Goal: Information Seeking & Learning: Learn about a topic

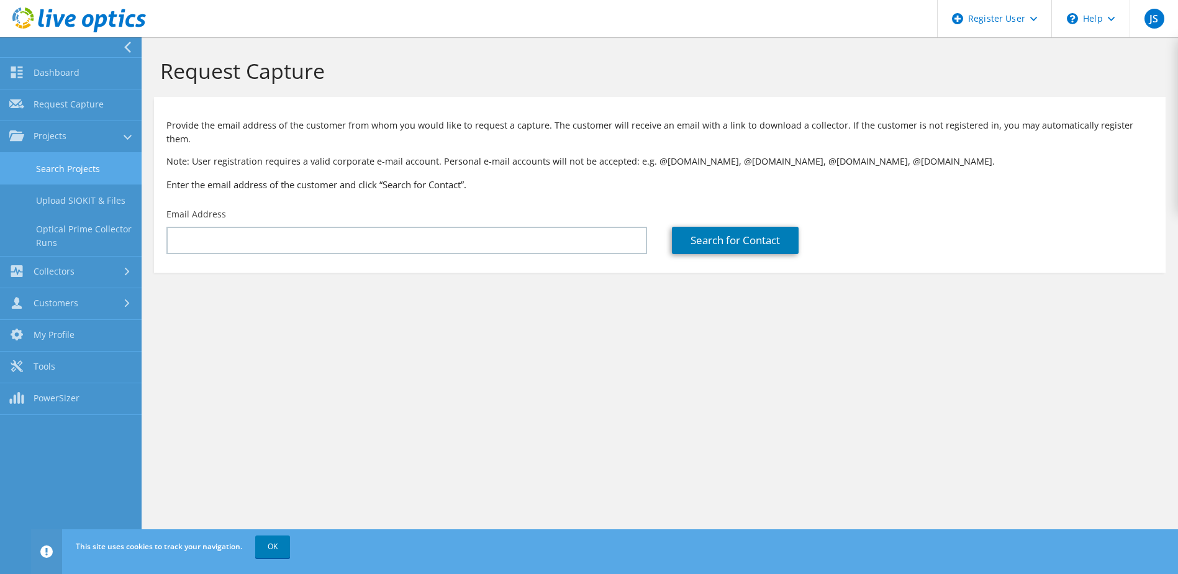
click at [76, 173] on link "Search Projects" at bounding box center [71, 169] width 142 height 32
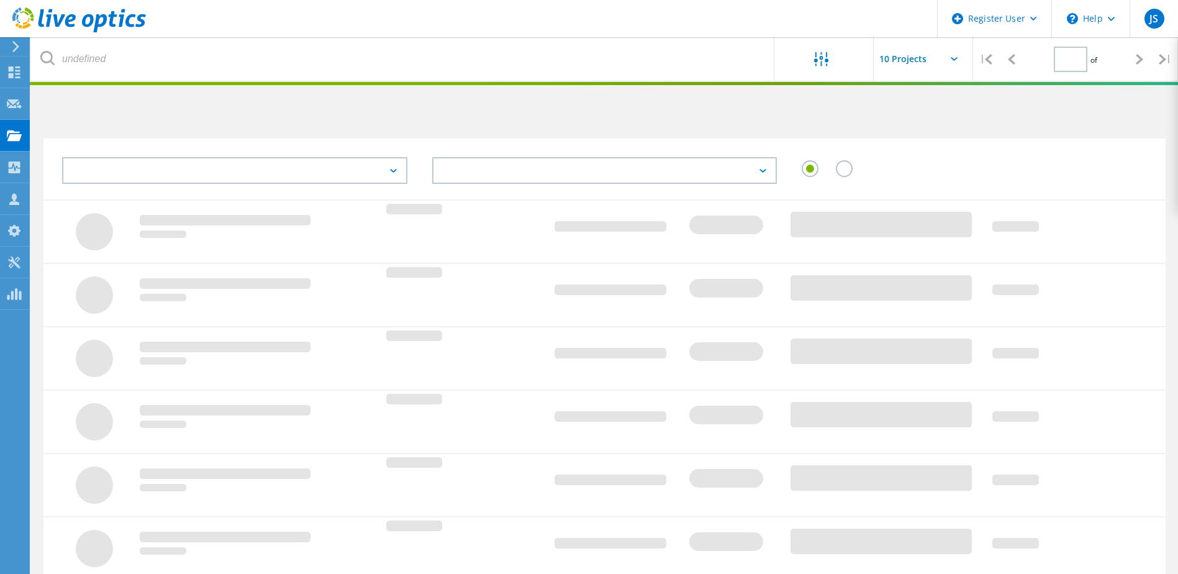
type input "1"
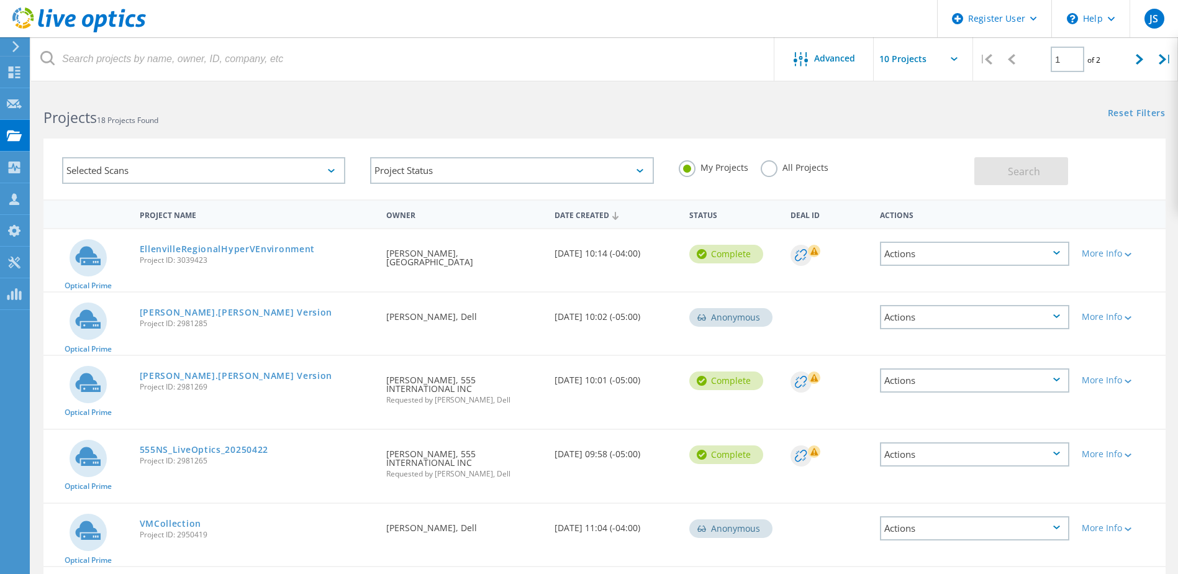
click at [780, 173] on div "All Projects" at bounding box center [795, 169] width 68 height 18
click at [766, 165] on label "All Projects" at bounding box center [795, 166] width 68 height 12
click at [0, 0] on input "All Projects" at bounding box center [0, 0] width 0 height 0
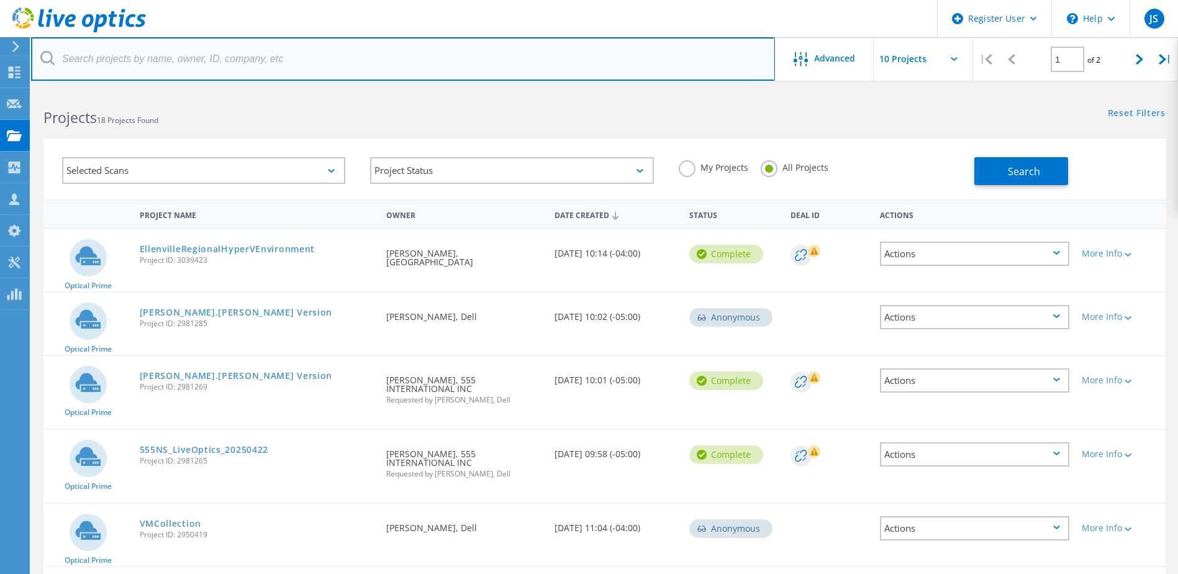
click at [547, 56] on input "text" at bounding box center [403, 58] width 744 height 43
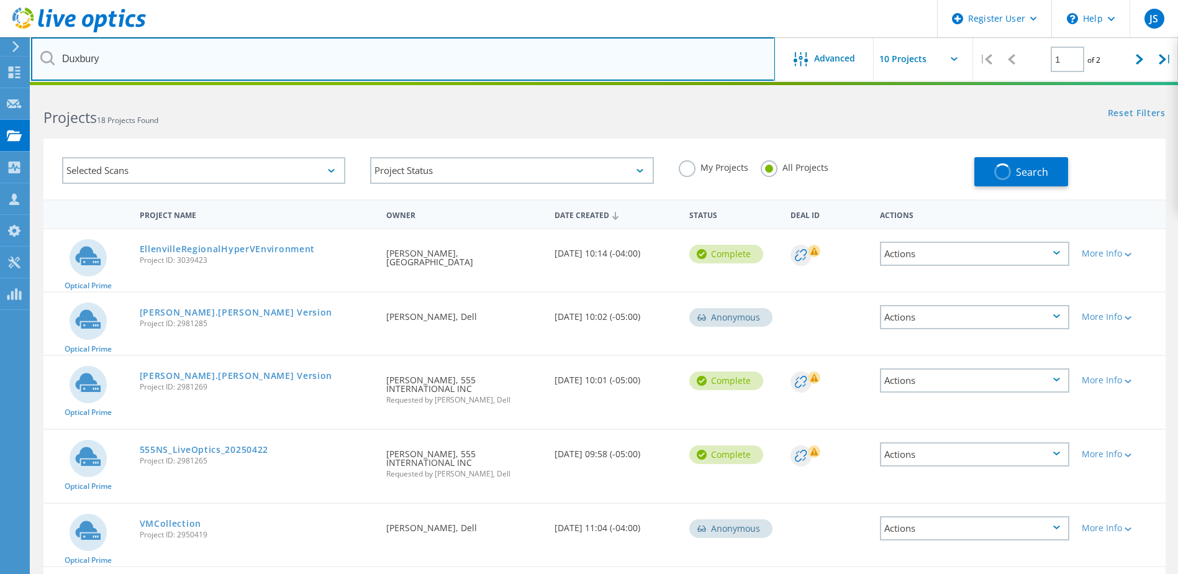
type input "duxbury"
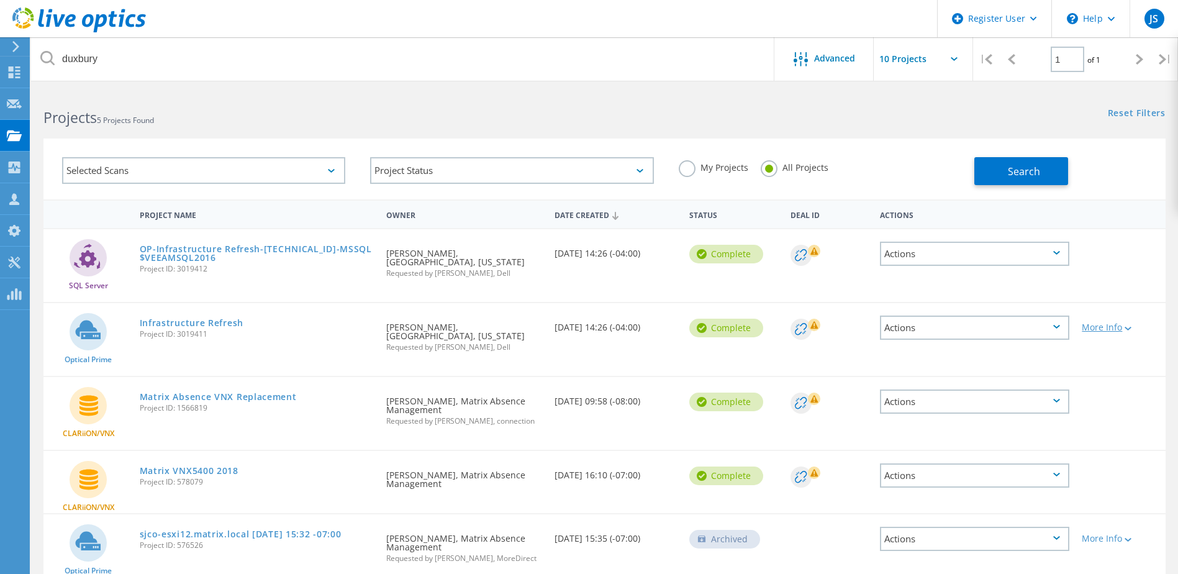
click at [1124, 329] on div at bounding box center [1127, 327] width 9 height 7
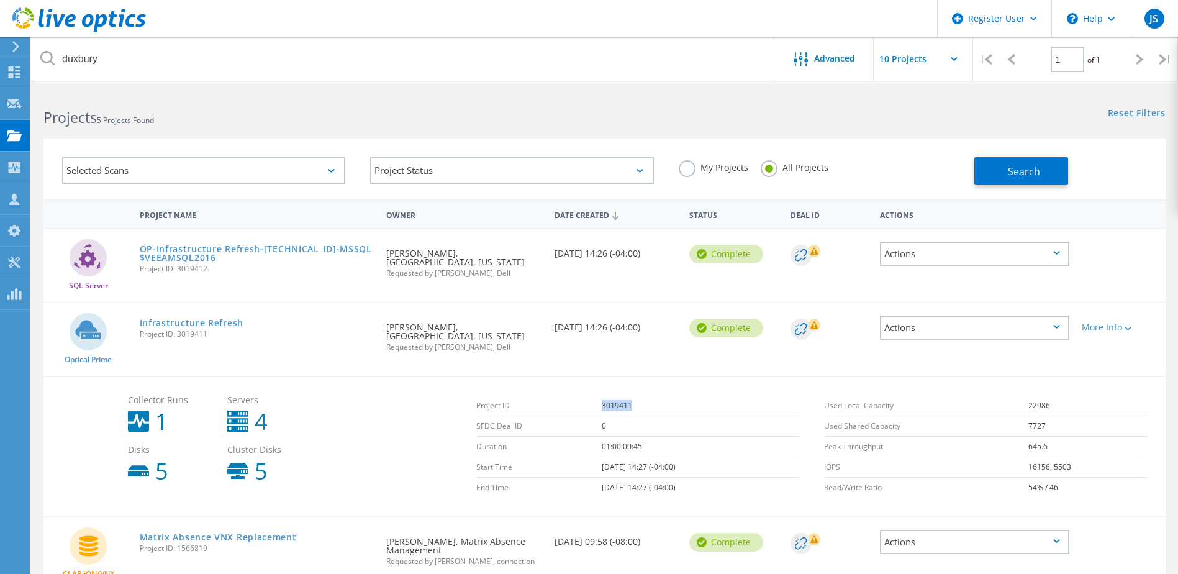
drag, startPoint x: 629, startPoint y: 408, endPoint x: 568, endPoint y: 408, distance: 61.5
click at [568, 408] on tr "Project ID 3019411" at bounding box center [637, 406] width 323 height 21
copy tr "3019411"
click at [277, 254] on link "OP-Infrastructure Refresh-10.37.39.57-MSSQL$VEEAMSQL2016" at bounding box center [257, 253] width 235 height 17
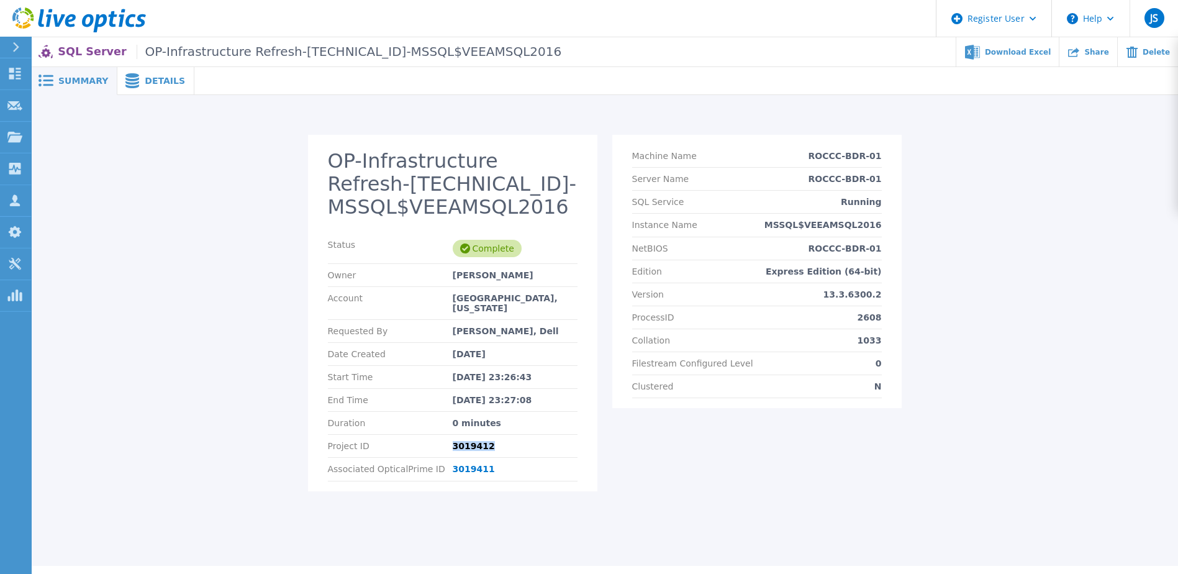
drag, startPoint x: 508, startPoint y: 437, endPoint x: 424, endPoint y: 438, distance: 83.3
click at [424, 438] on div "Project ID 3019412" at bounding box center [453, 446] width 250 height 23
copy div "3019412"
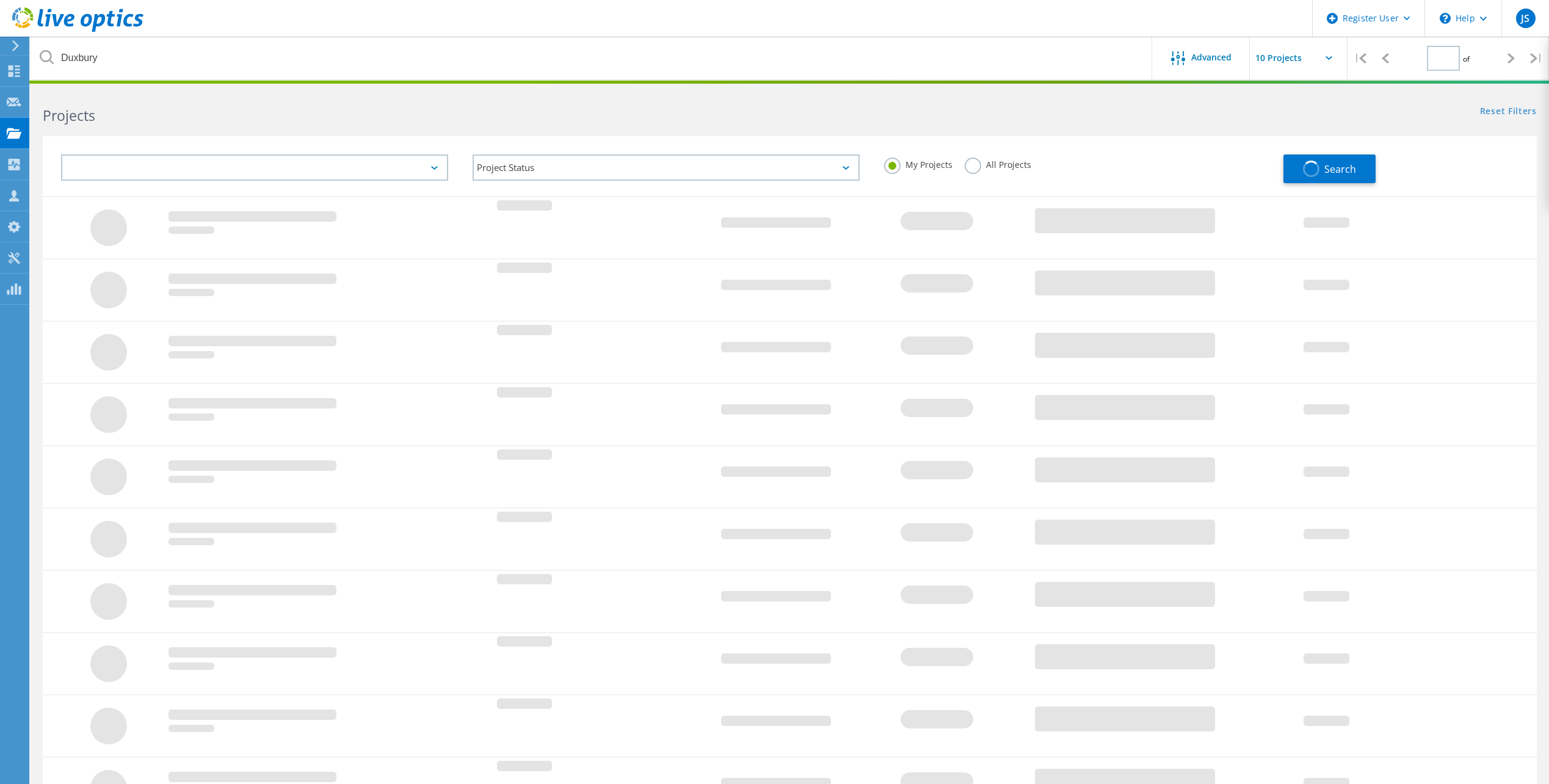
type input "1"
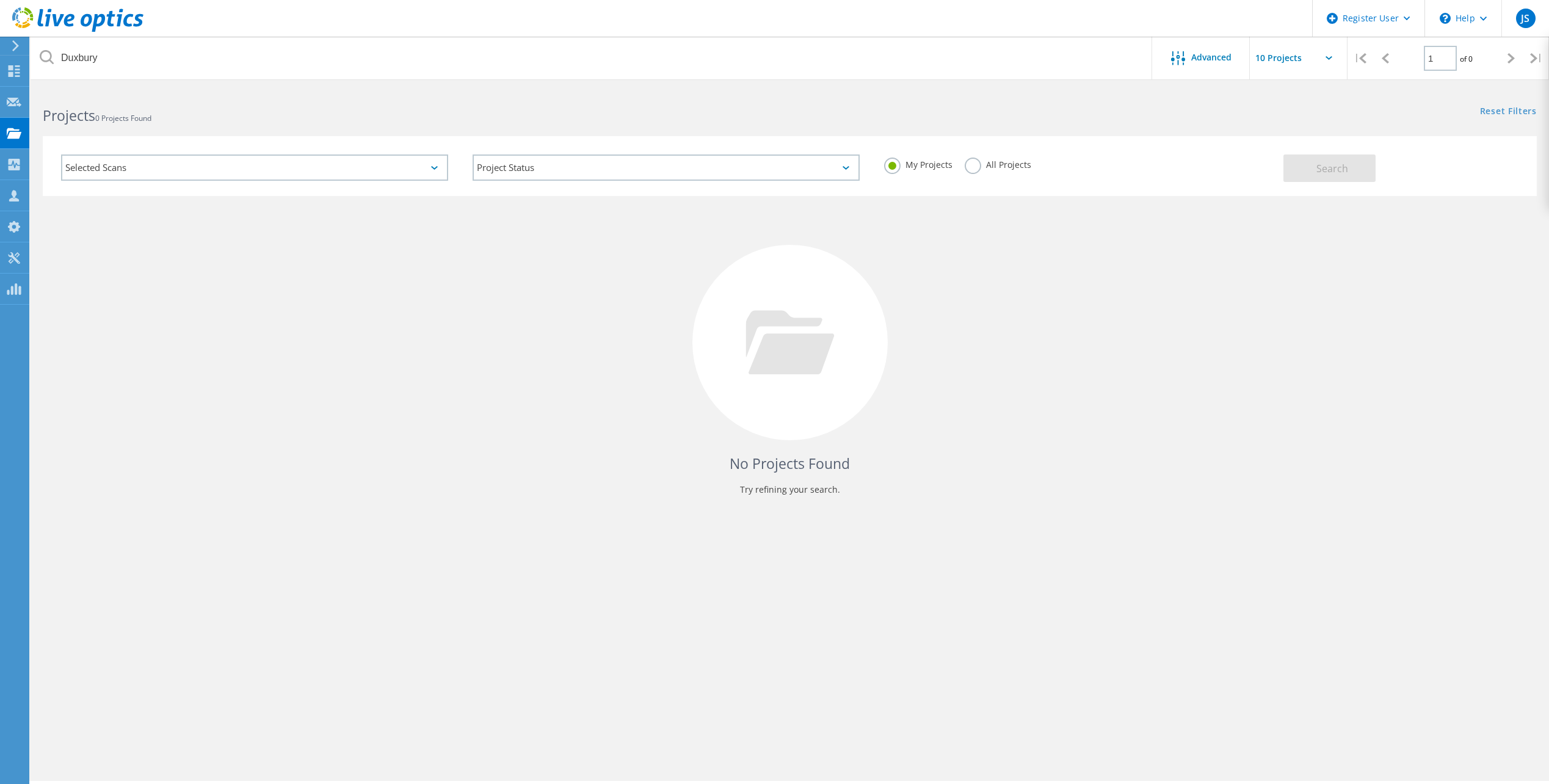
click at [966, 180] on div "My Projects All Projects" at bounding box center [1077, 165] width 412 height 45
click at [970, 174] on div "All Projects" at bounding box center [999, 166] width 67 height 18
click at [970, 169] on label "All Projects" at bounding box center [999, 163] width 67 height 12
click at [0, 0] on input "All Projects" at bounding box center [0, 0] width 0 height 0
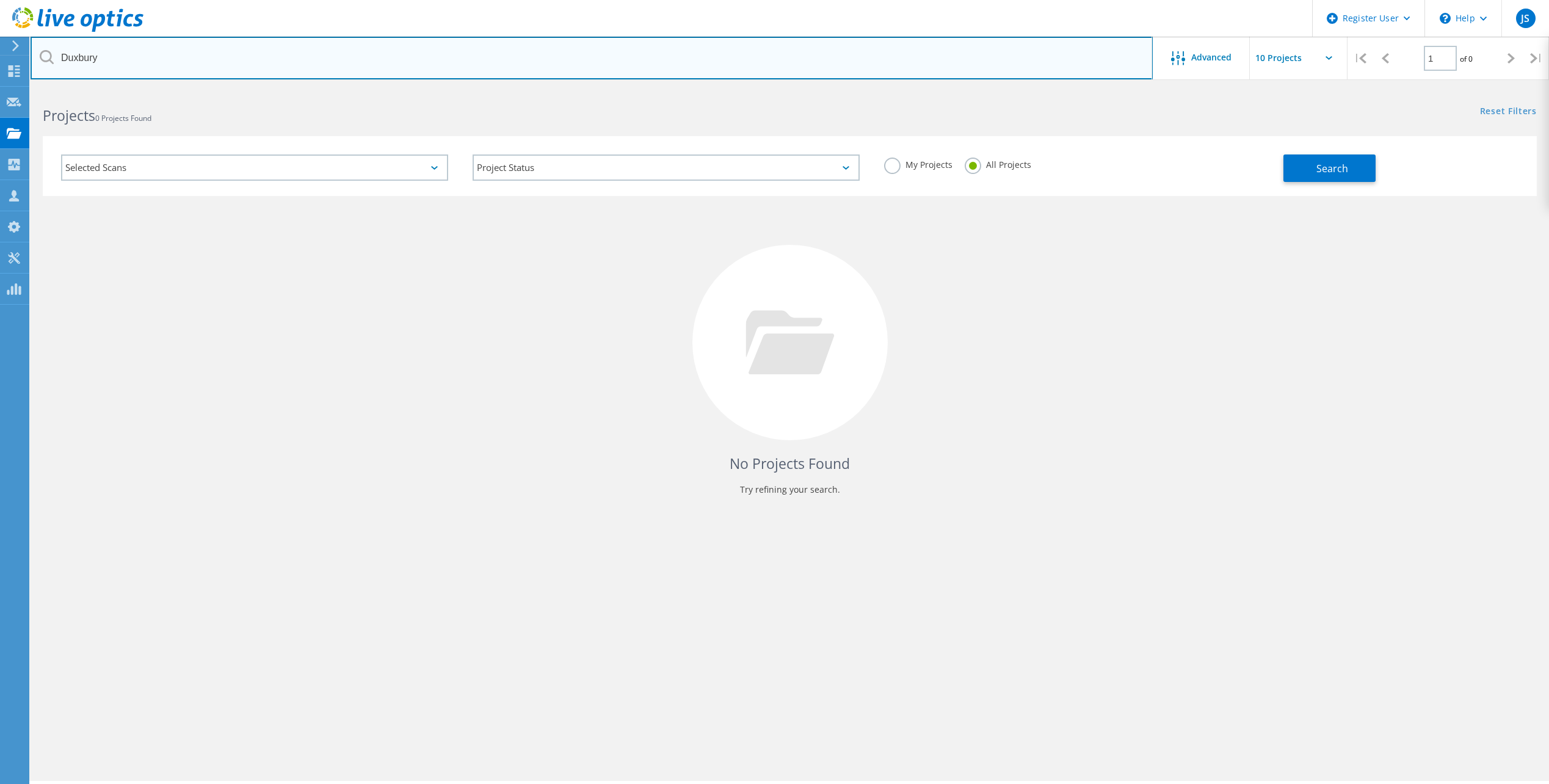
click at [479, 64] on input "Duxbury" at bounding box center [592, 57] width 1122 height 42
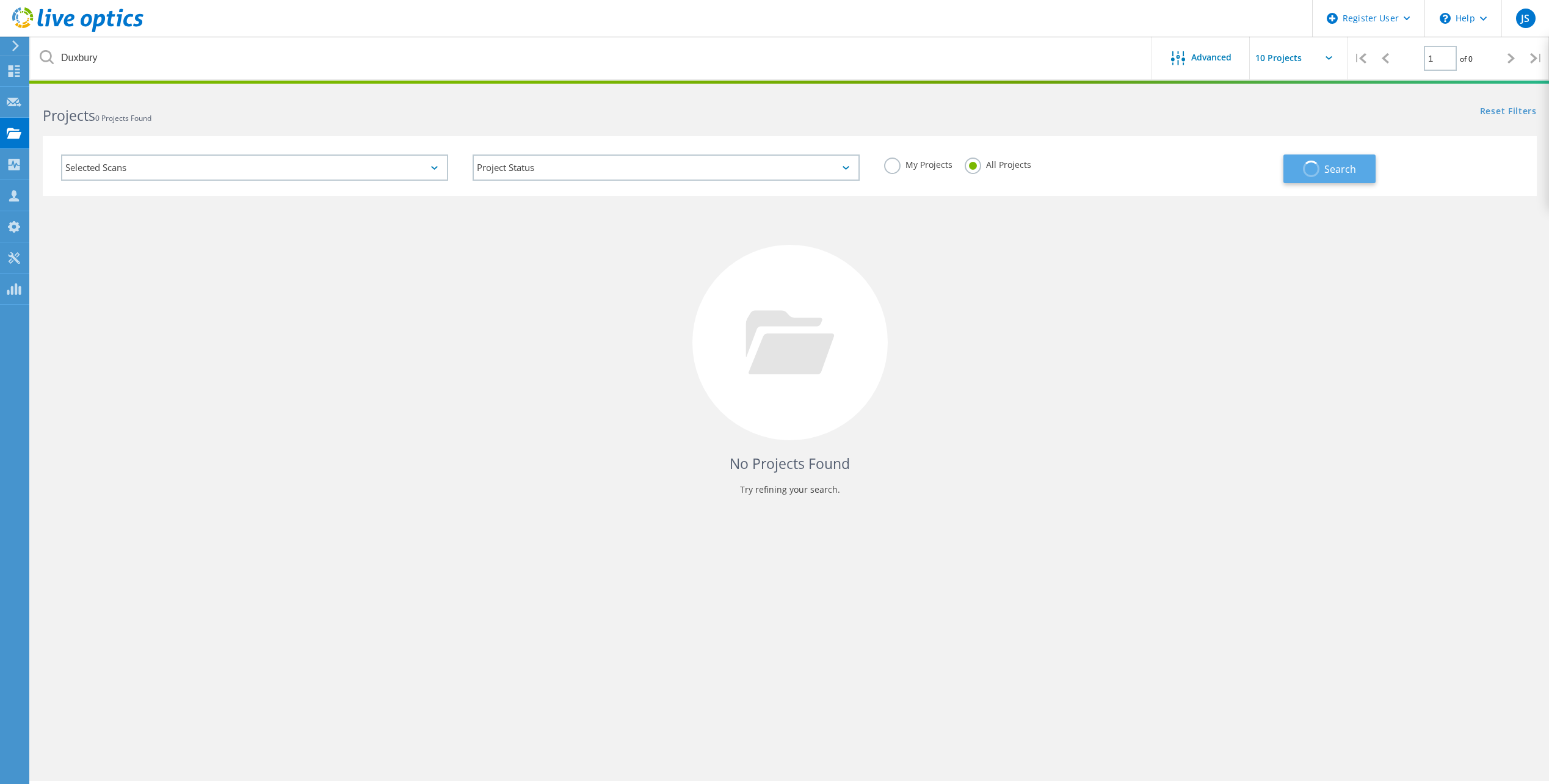
click at [1318, 174] on span "button" at bounding box center [1311, 169] width 20 height 20
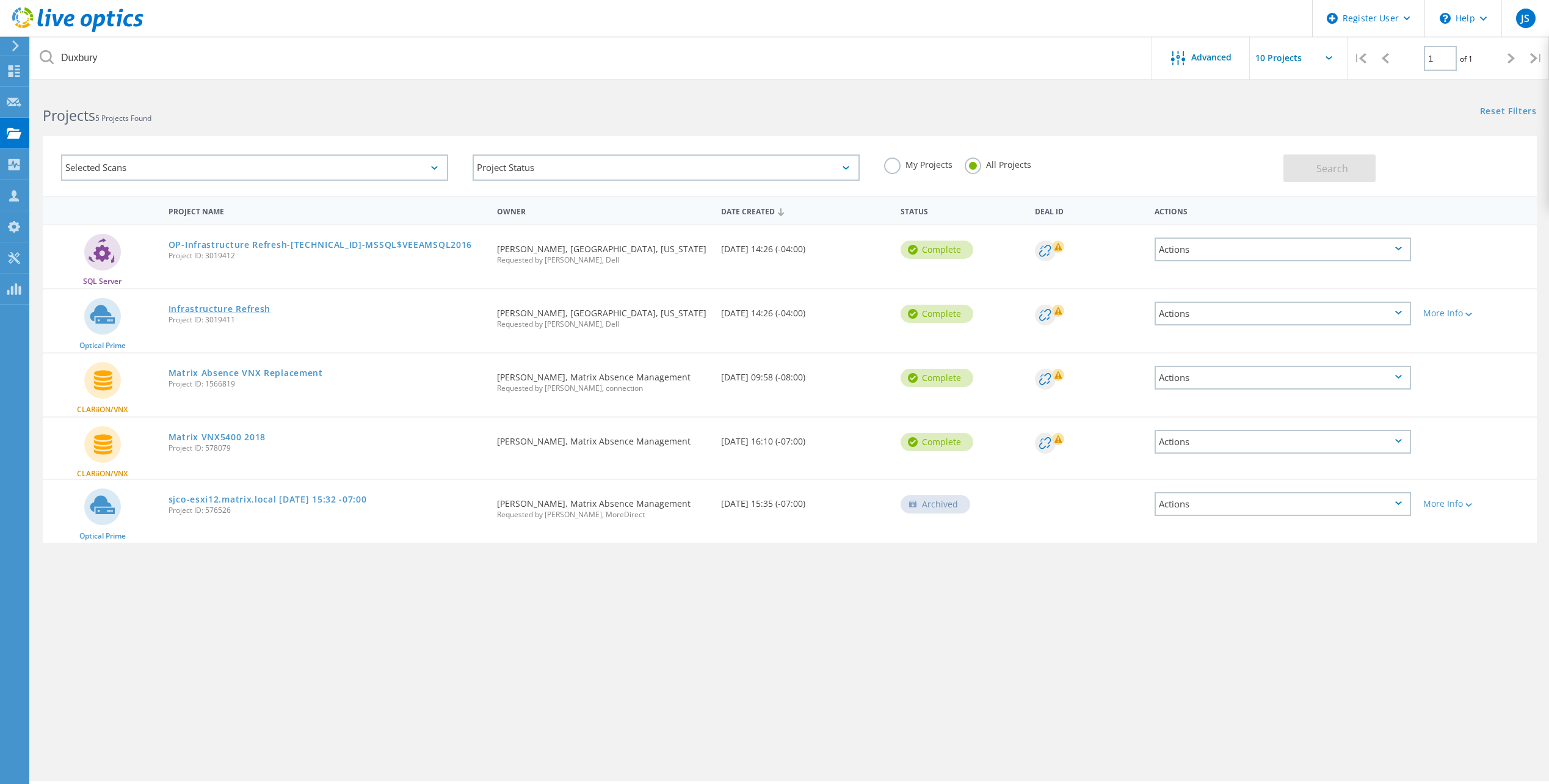
click at [209, 313] on link "Infrastructure Refresh" at bounding box center [219, 308] width 102 height 9
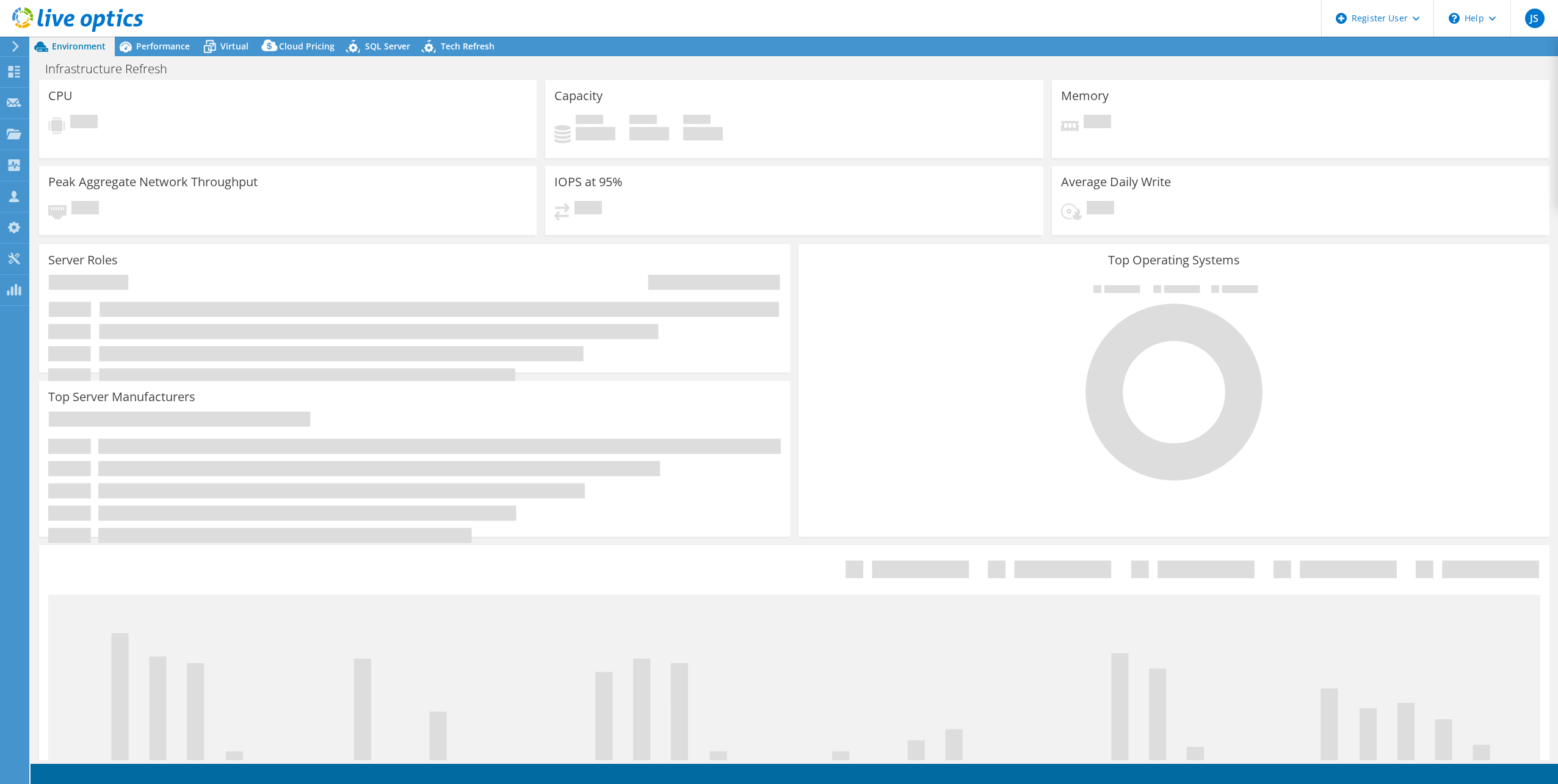
select select "USD"
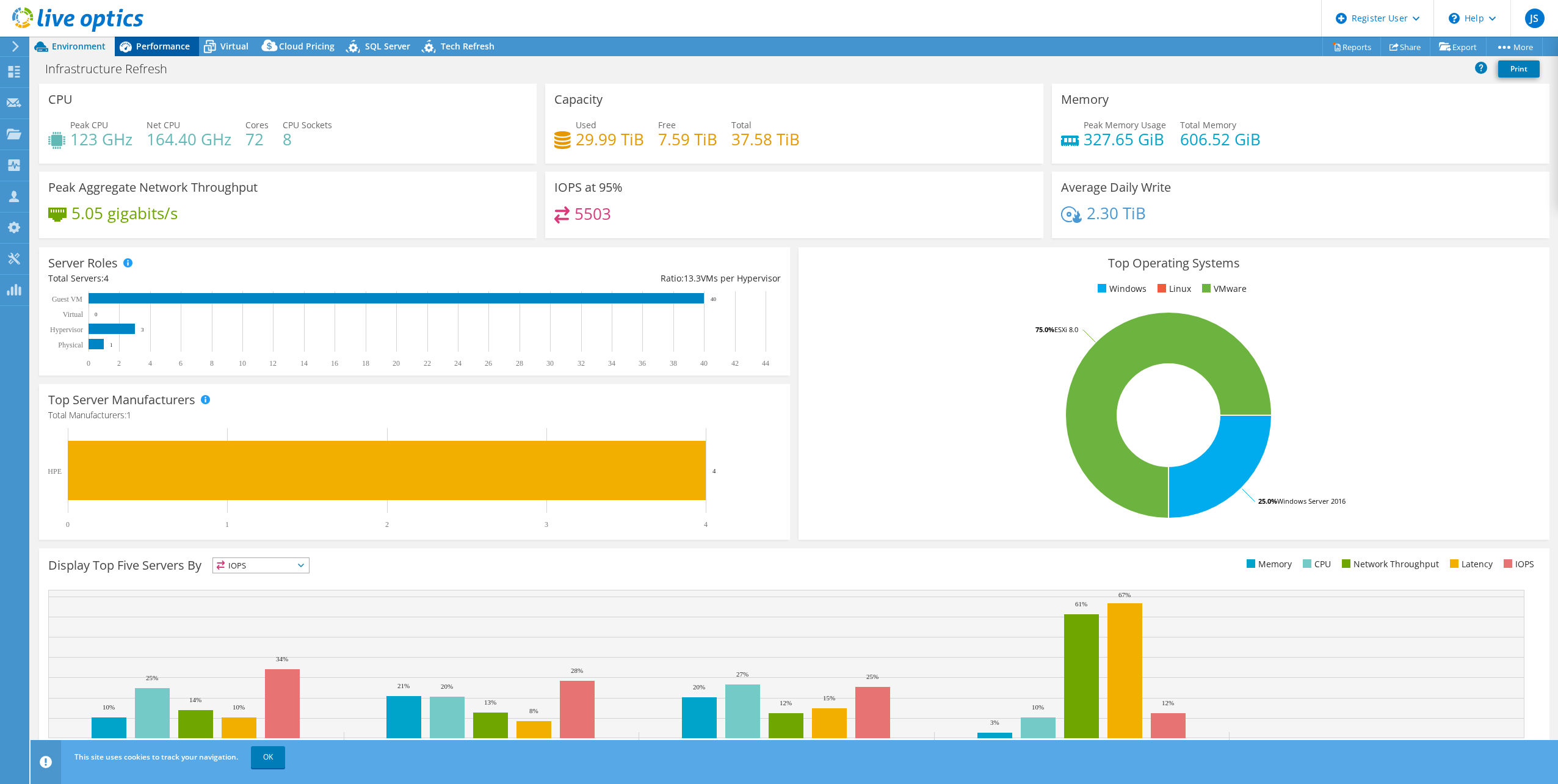
click at [154, 50] on span "Performance" at bounding box center [163, 46] width 54 height 12
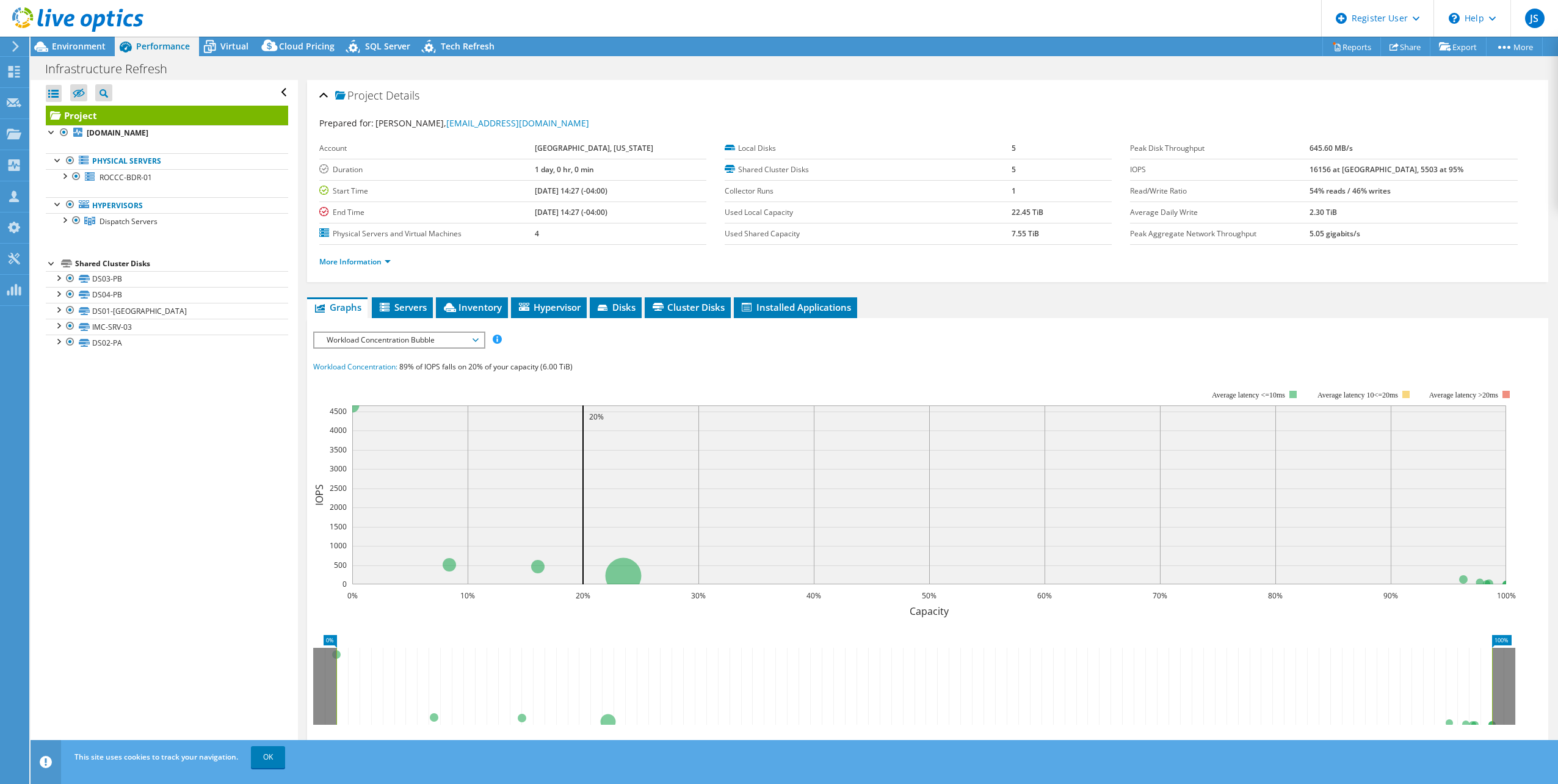
click at [409, 320] on div "IOPS Disk Throughput IO Size Latency Queue Depth CPU Percentage Memory Page Fau…" at bounding box center [928, 550] width 1230 height 465
click at [409, 315] on li "Servers" at bounding box center [402, 308] width 61 height 21
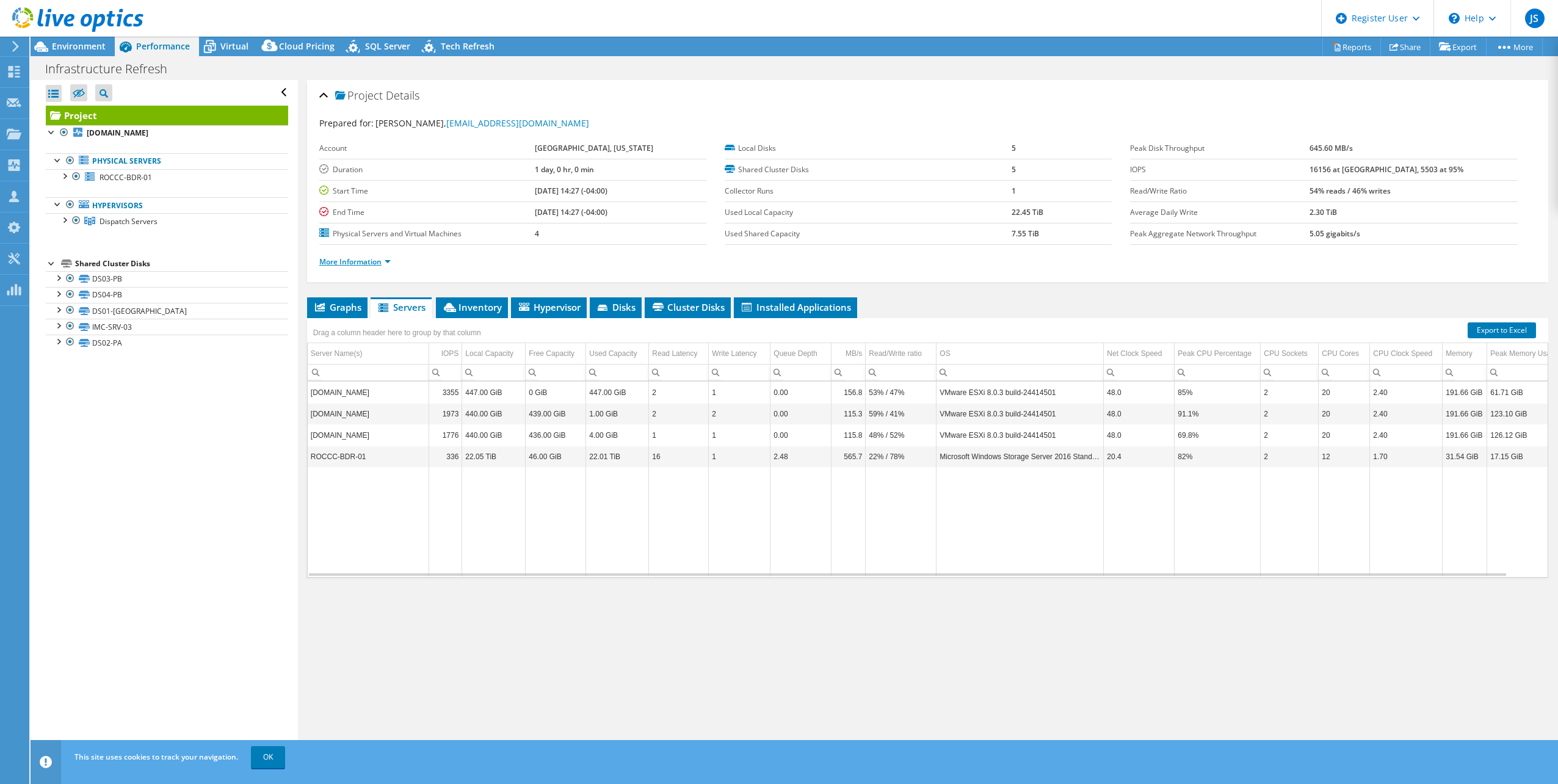
click at [347, 262] on link "More Information" at bounding box center [355, 261] width 72 height 11
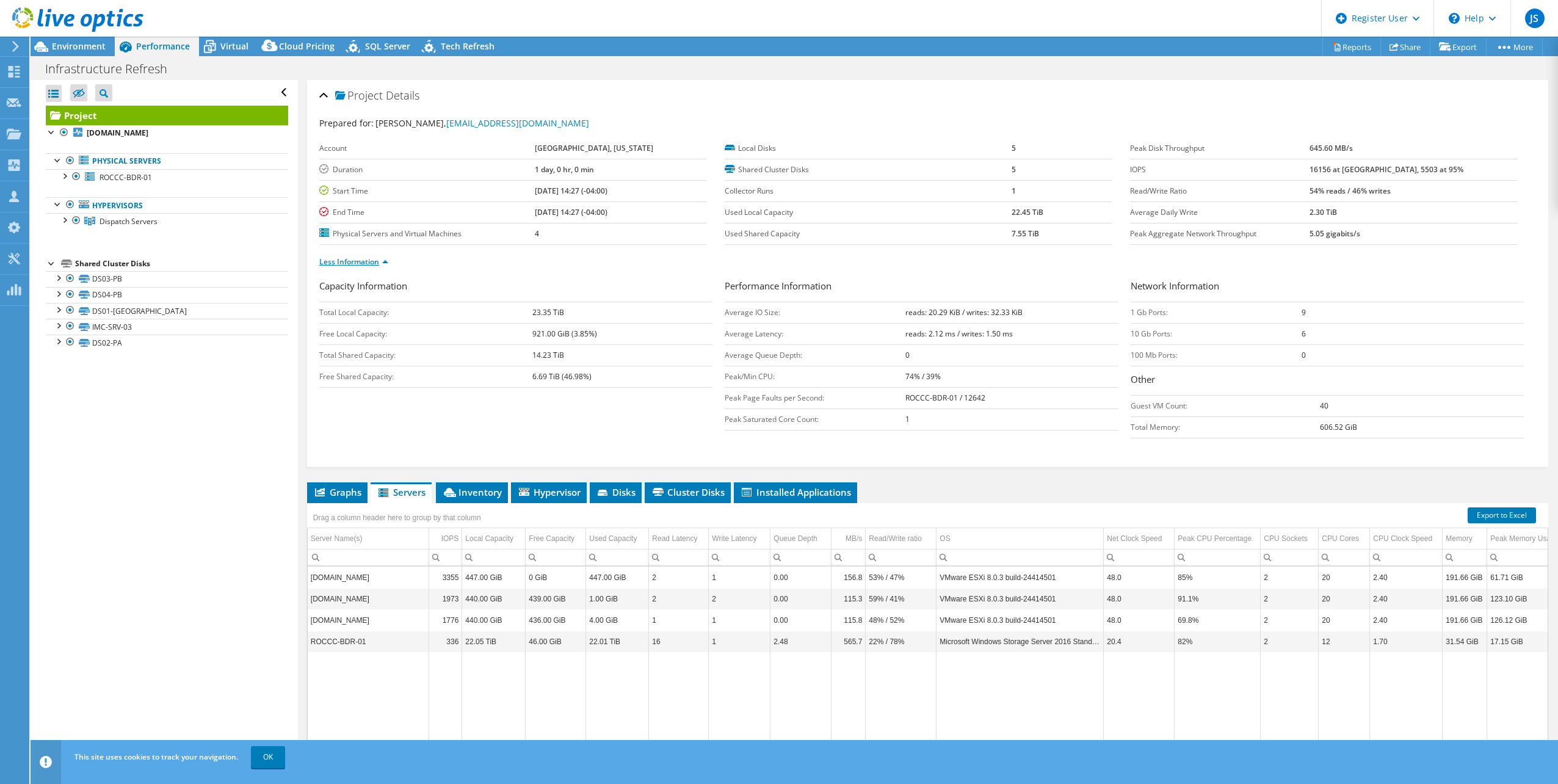
click at [356, 263] on link "Less Information" at bounding box center [354, 261] width 69 height 11
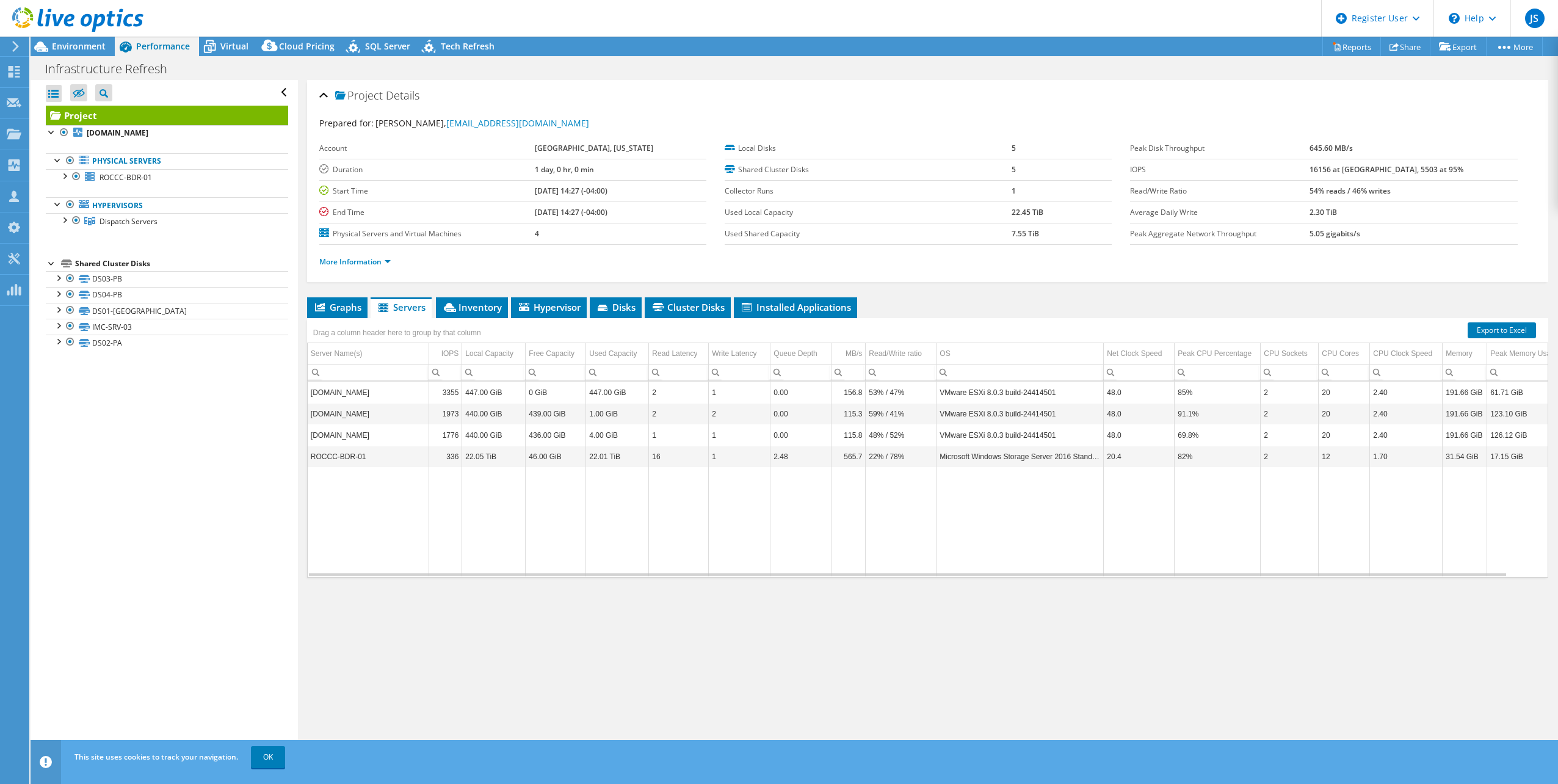
click at [376, 388] on td "[DOMAIN_NAME]" at bounding box center [369, 392] width 122 height 22
drag, startPoint x: 376, startPoint y: 388, endPoint x: 449, endPoint y: 553, distance: 180.4
click at [449, 553] on td "Data grid" at bounding box center [446, 521] width 33 height 109
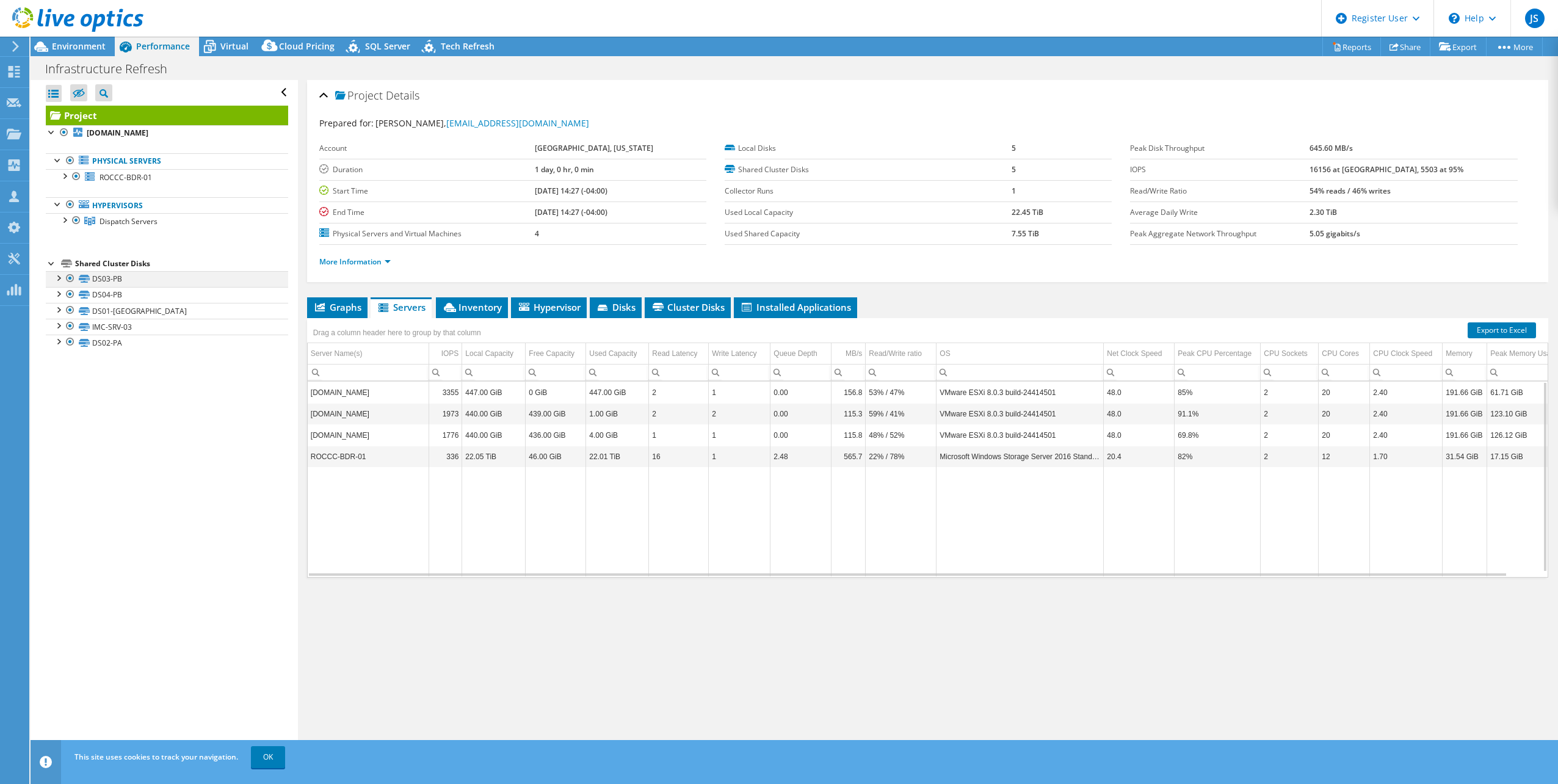
click at [56, 273] on div at bounding box center [58, 277] width 12 height 12
click at [66, 220] on div at bounding box center [64, 219] width 12 height 12
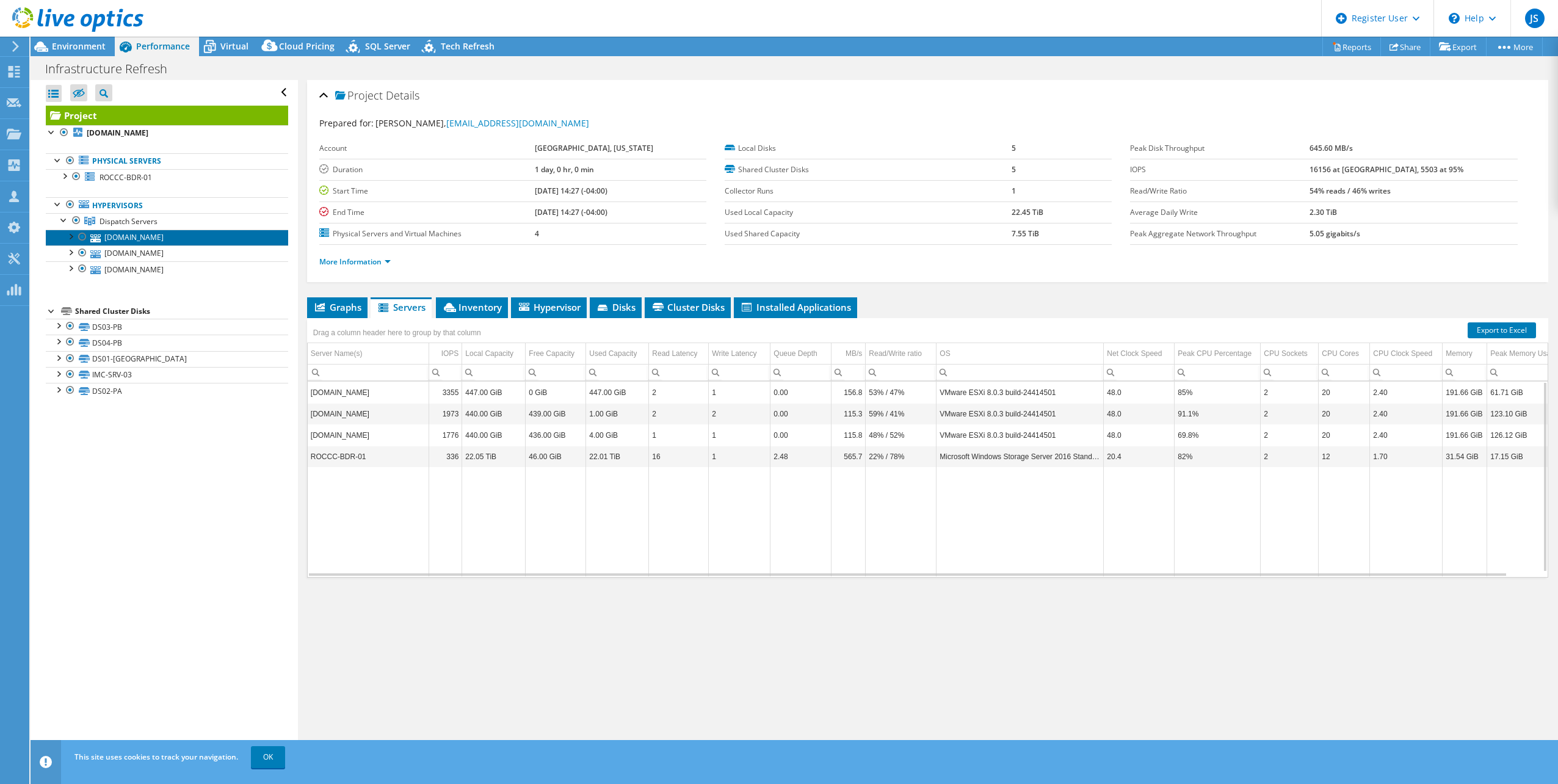
click at [144, 241] on link "[DOMAIN_NAME]" at bounding box center [167, 238] width 243 height 16
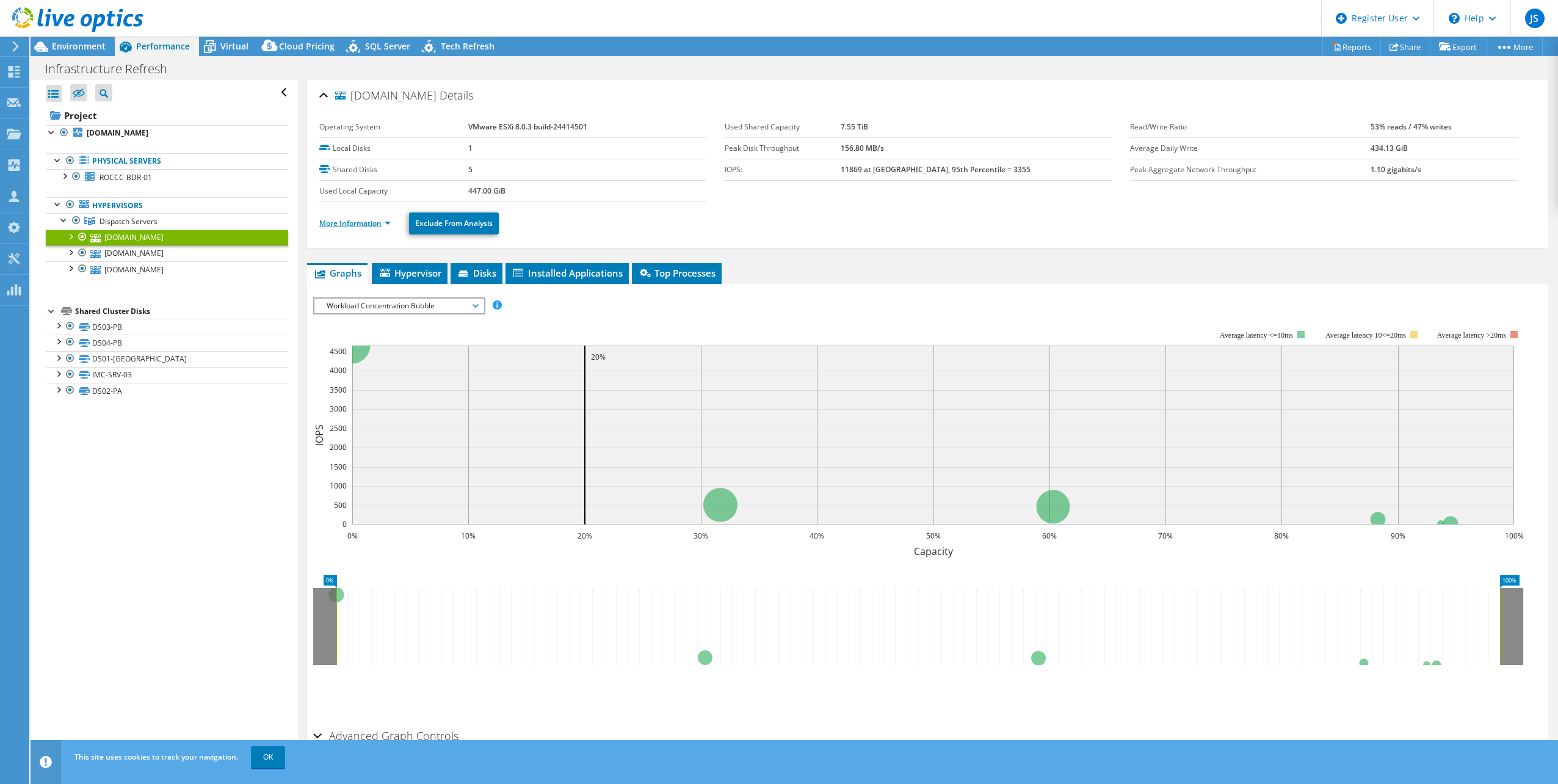
click at [363, 221] on link "More Information" at bounding box center [355, 223] width 72 height 11
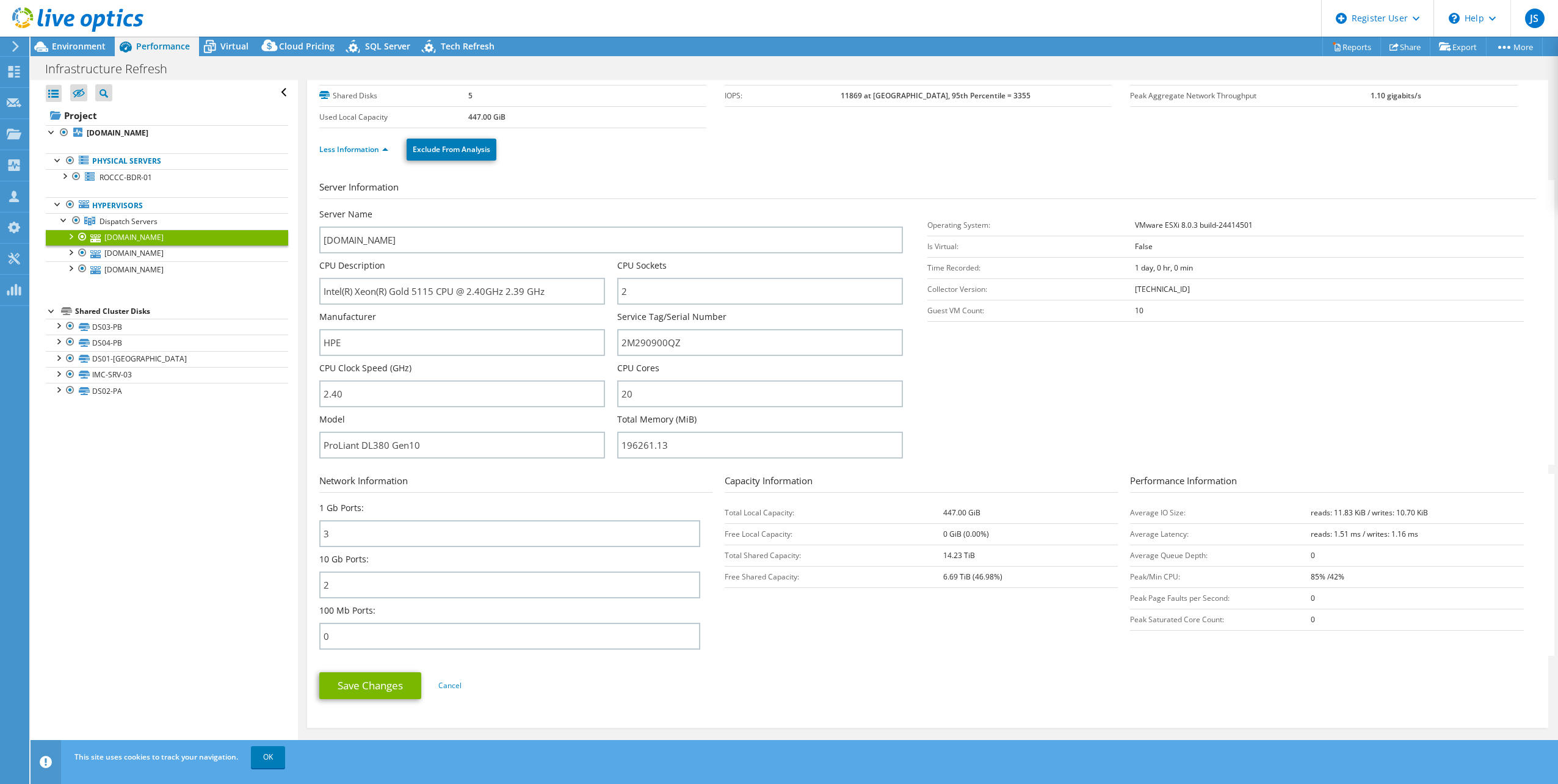
scroll to position [61, 0]
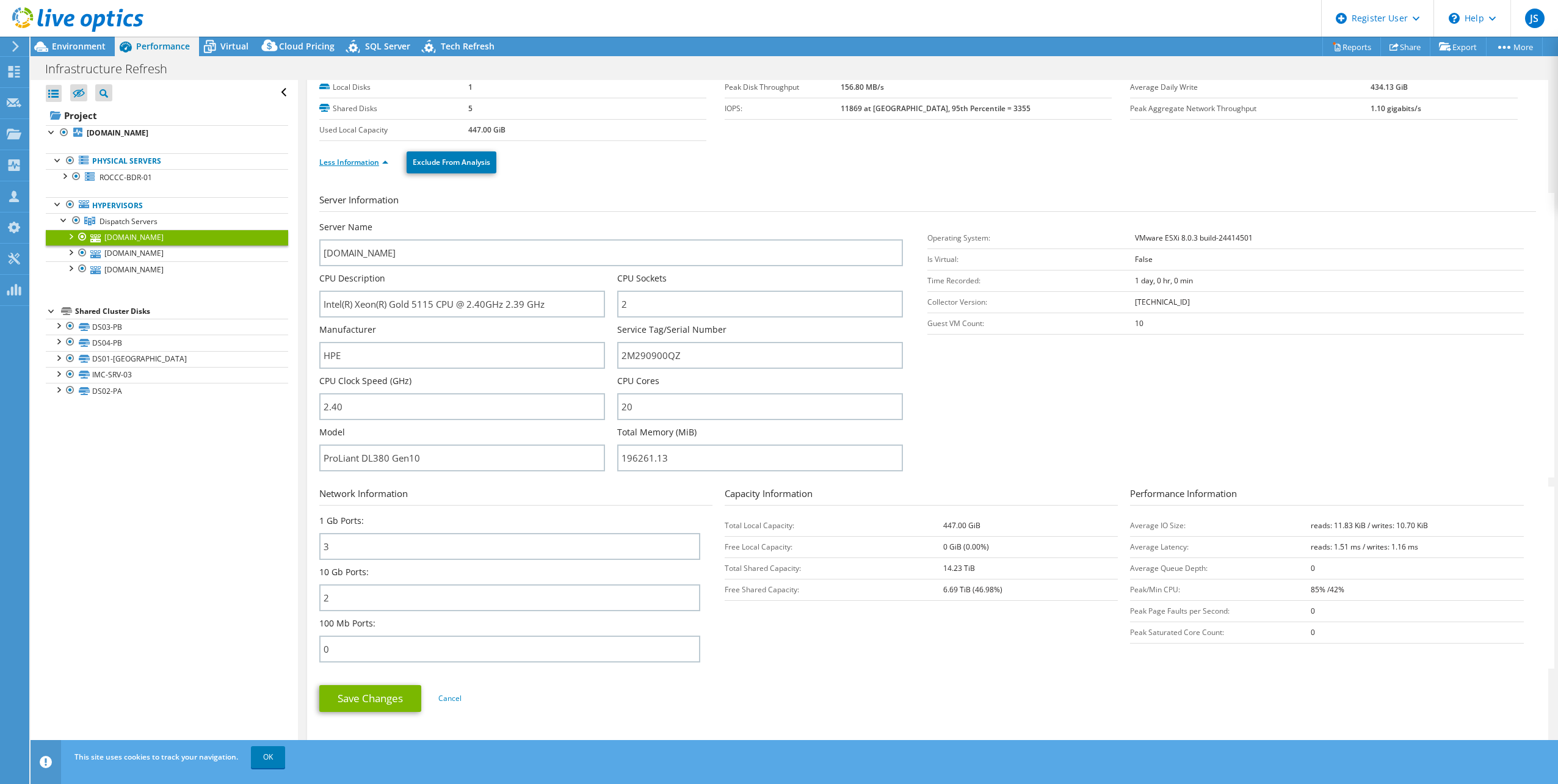
click at [349, 159] on link "Less Information" at bounding box center [354, 162] width 69 height 11
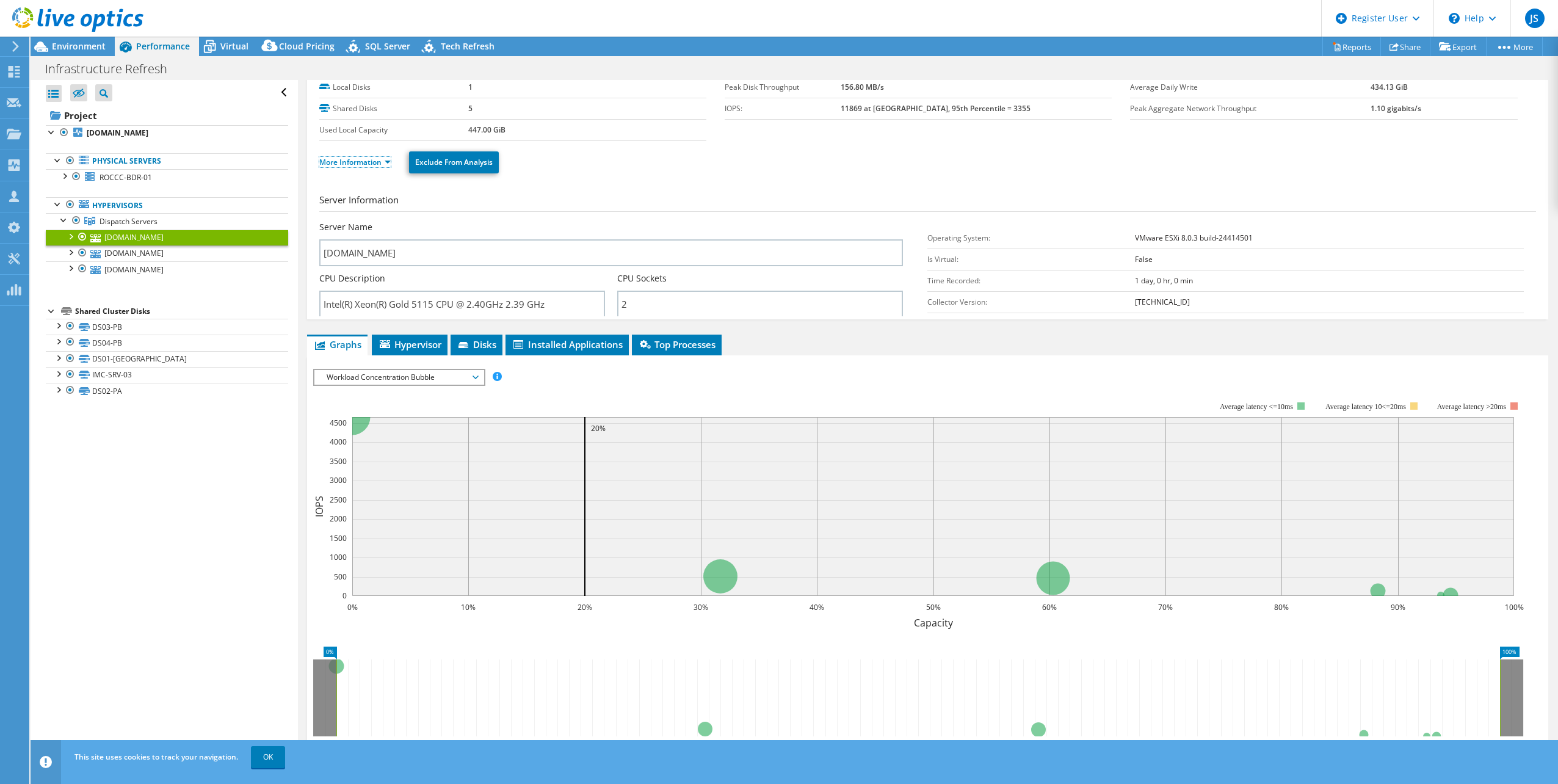
scroll to position [47, 0]
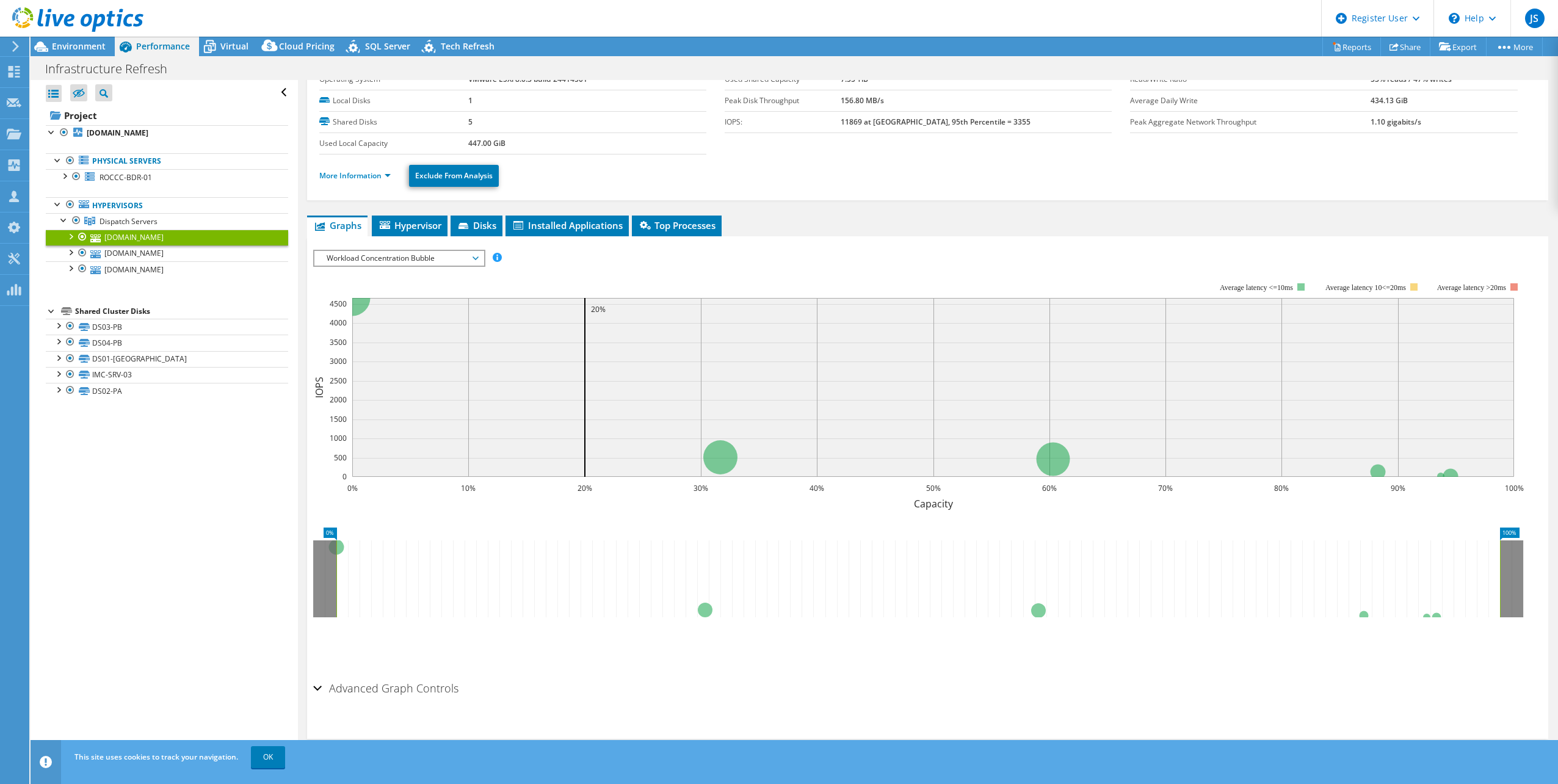
click at [410, 252] on span "Workload Concentration Bubble" at bounding box center [399, 257] width 157 height 15
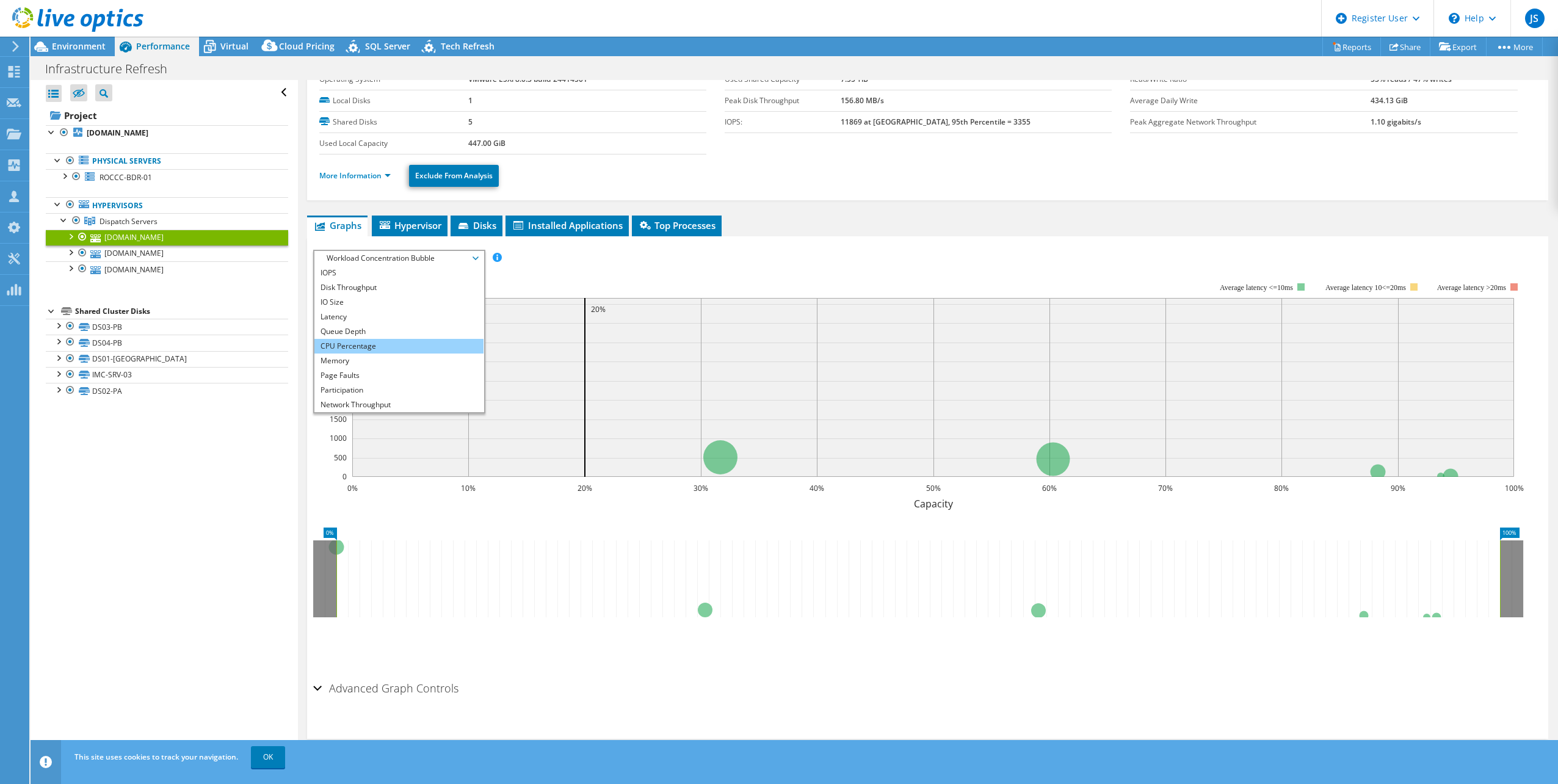
click at [352, 349] on li "CPU Percentage" at bounding box center [399, 346] width 169 height 15
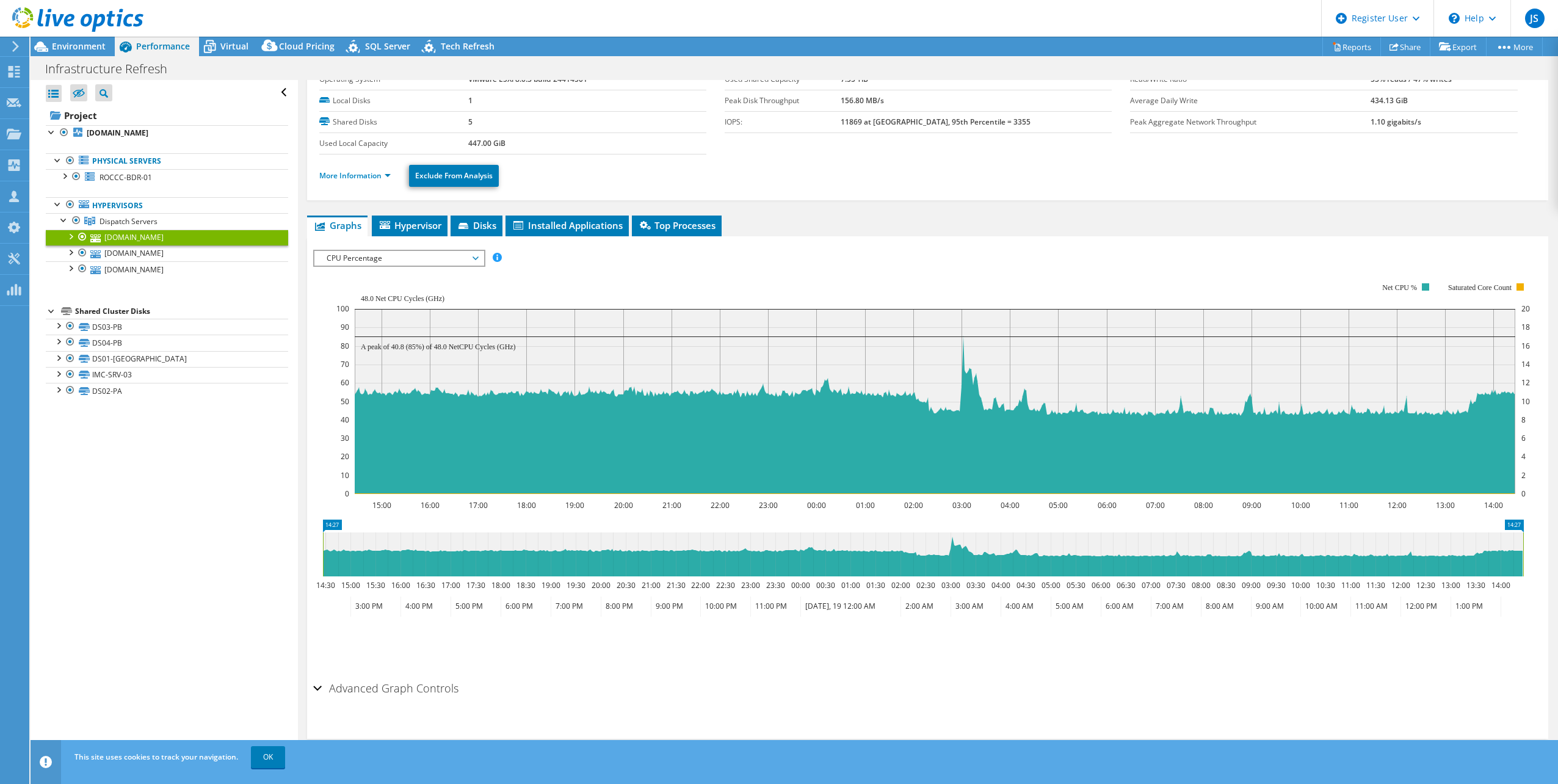
scroll to position [0, 0]
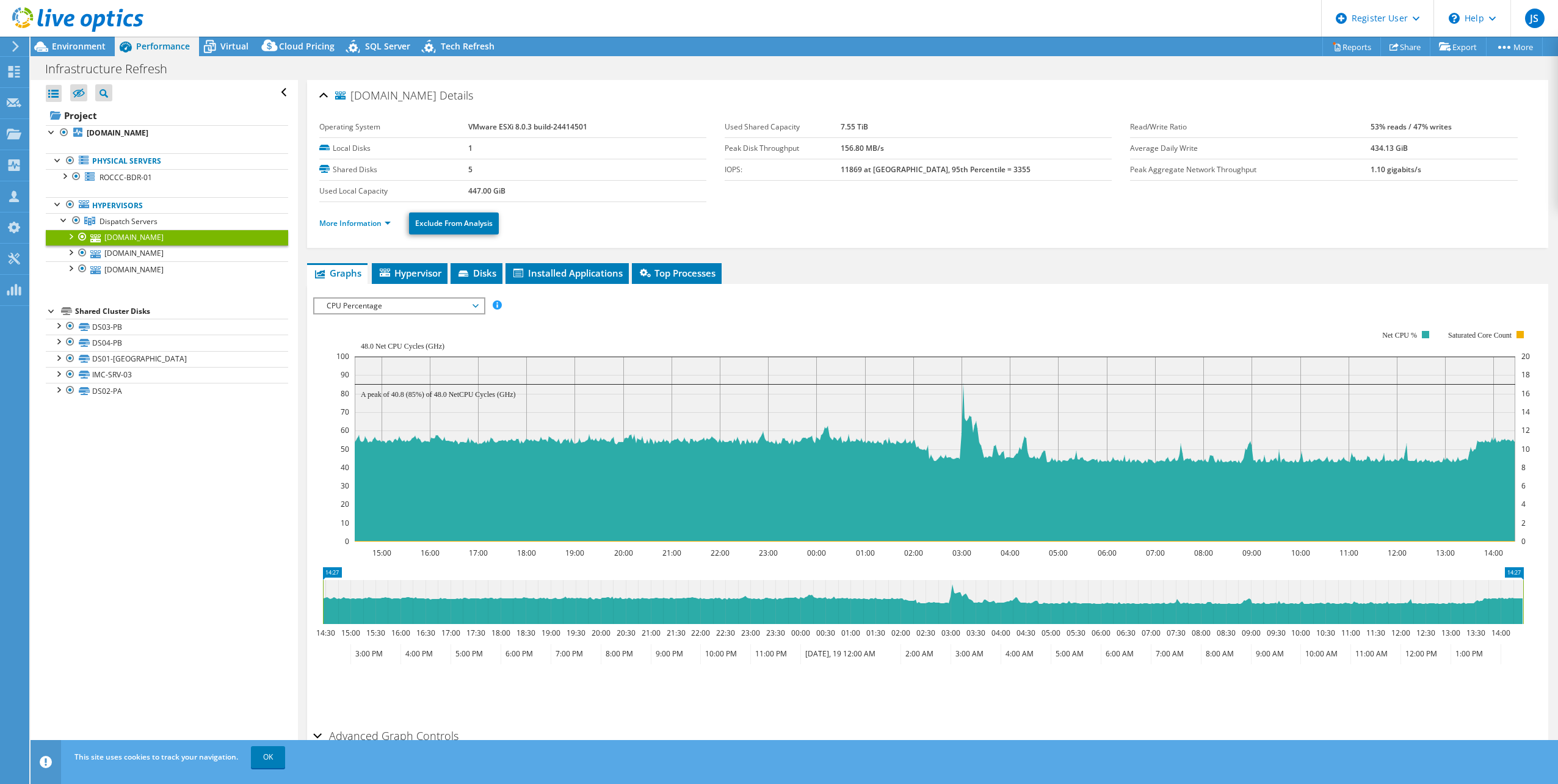
click at [368, 308] on span "CPU Percentage" at bounding box center [399, 306] width 157 height 15
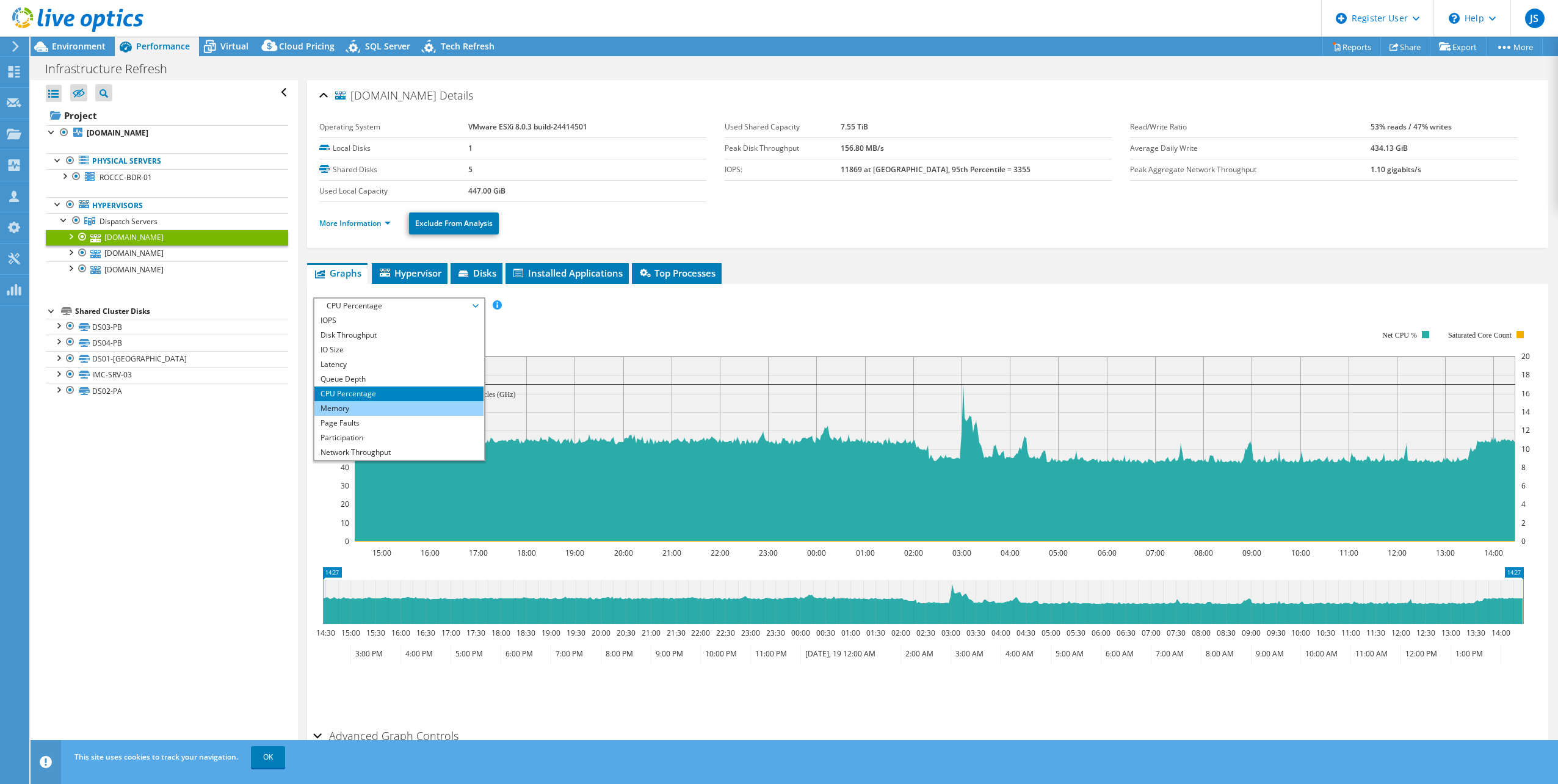
click at [356, 409] on li "Memory" at bounding box center [399, 408] width 169 height 15
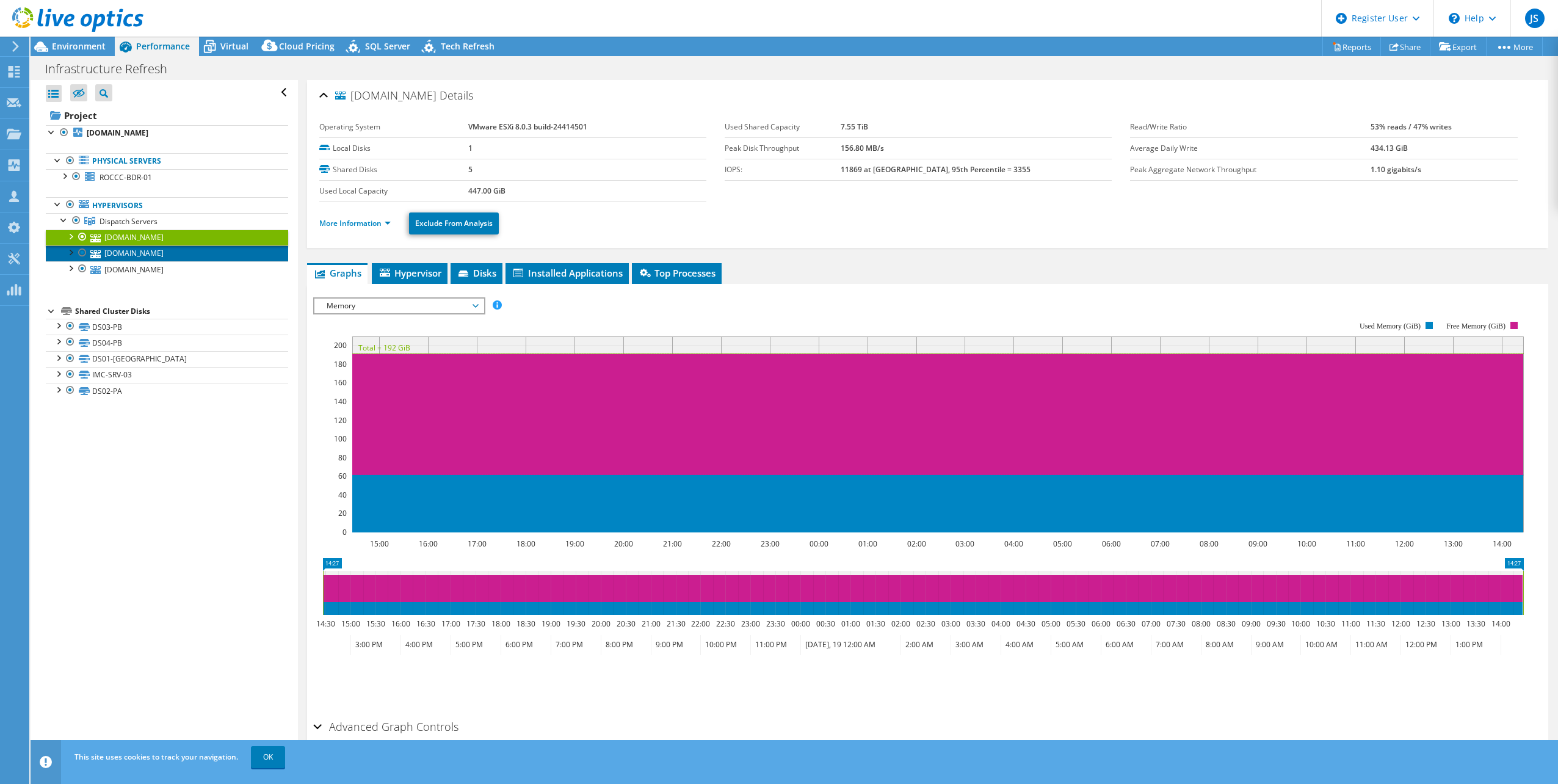
click at [209, 257] on link "[DOMAIN_NAME]" at bounding box center [167, 253] width 243 height 16
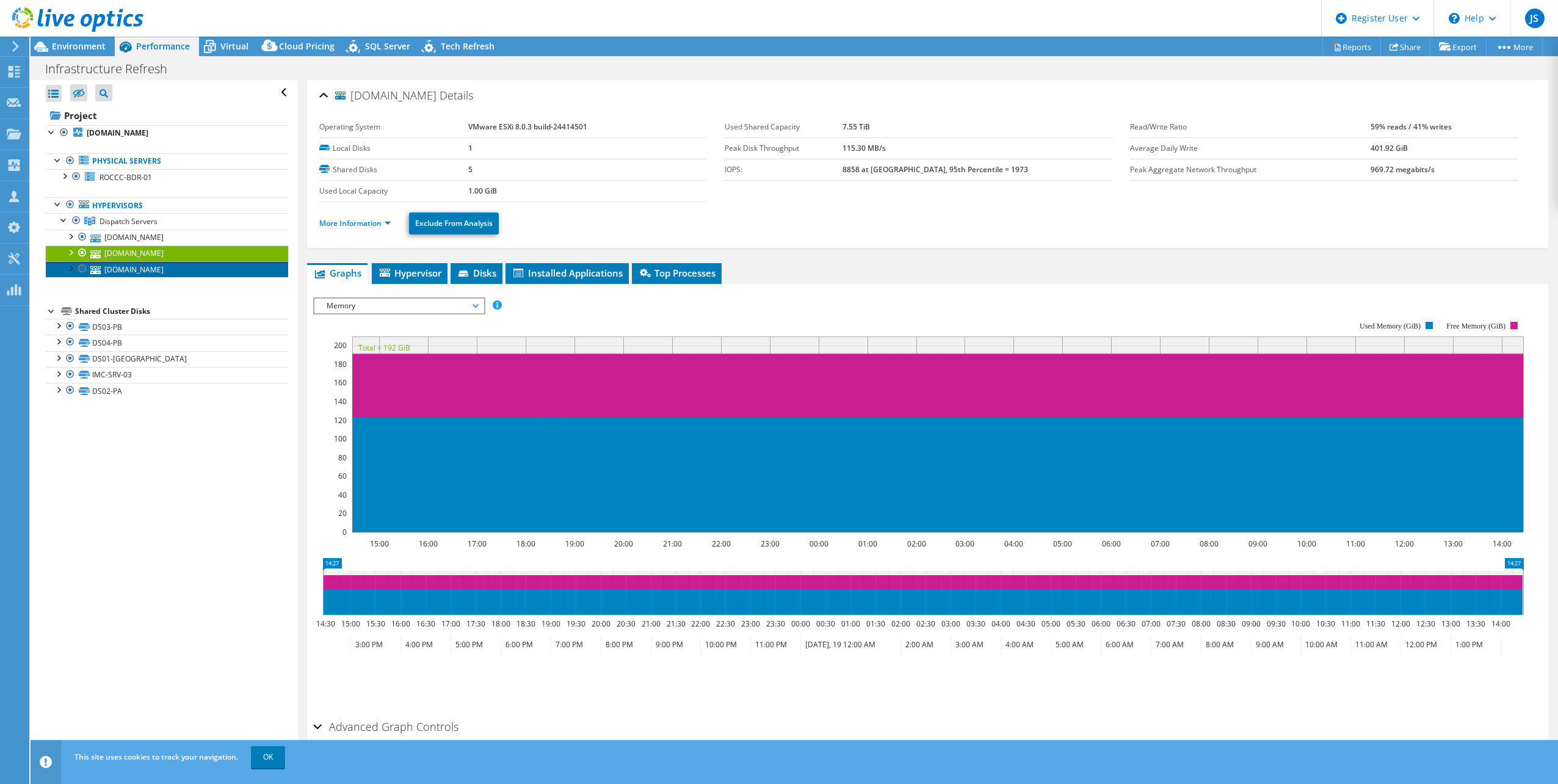
click at [212, 267] on link "[DOMAIN_NAME]" at bounding box center [167, 269] width 243 height 16
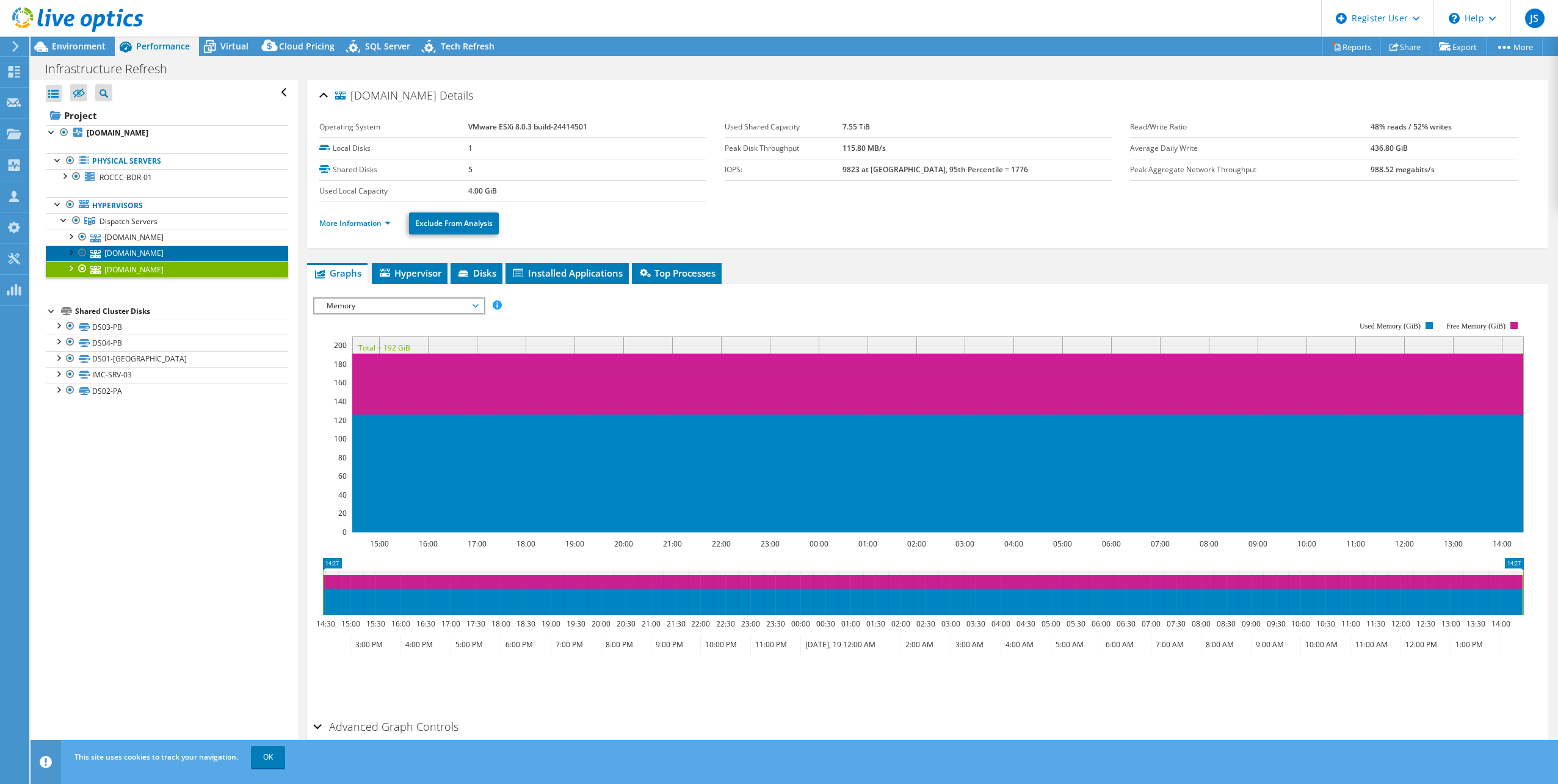
click at [209, 257] on link "[DOMAIN_NAME]" at bounding box center [167, 253] width 243 height 16
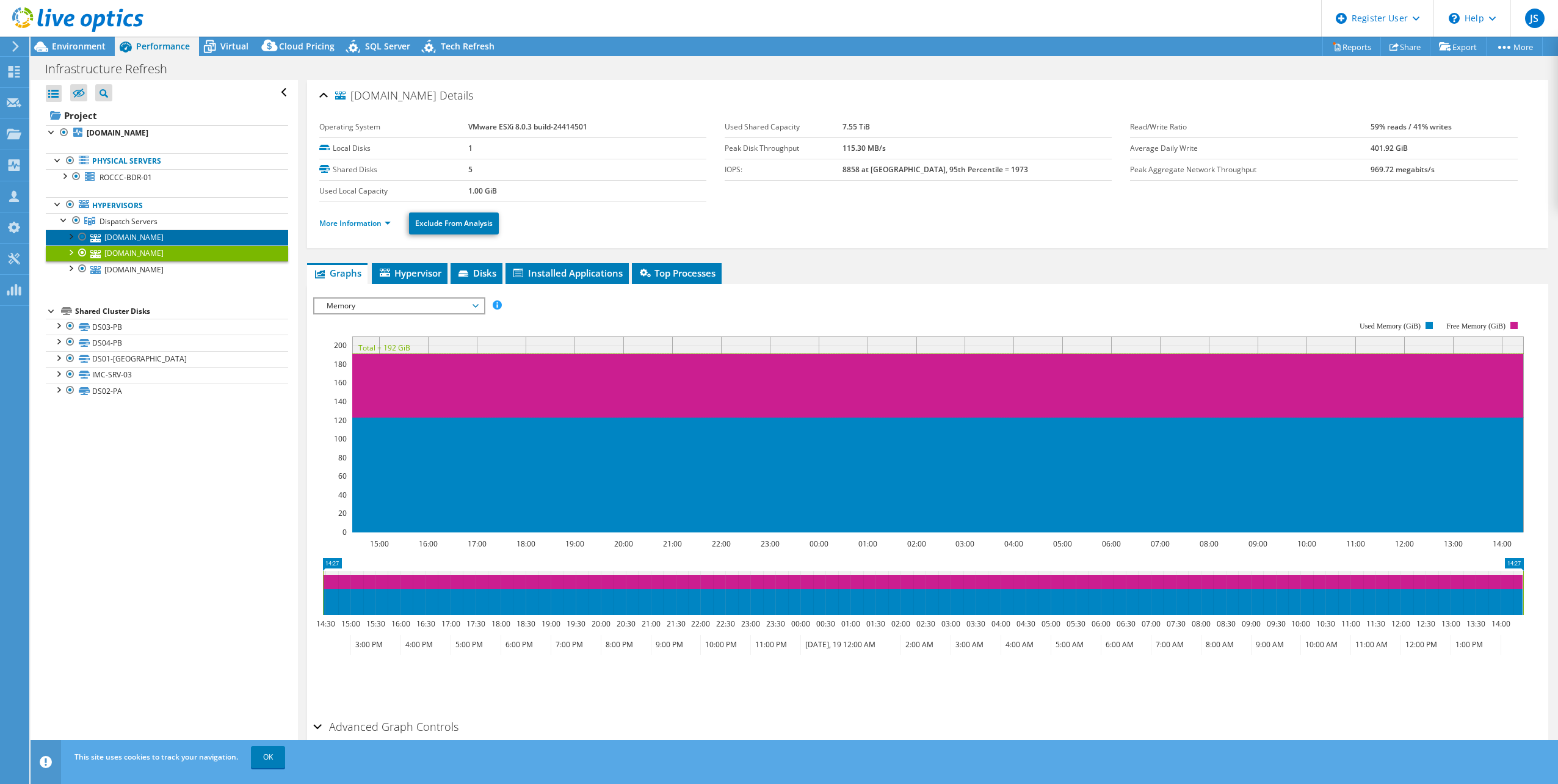
click at [205, 243] on link "[DOMAIN_NAME]" at bounding box center [167, 238] width 243 height 16
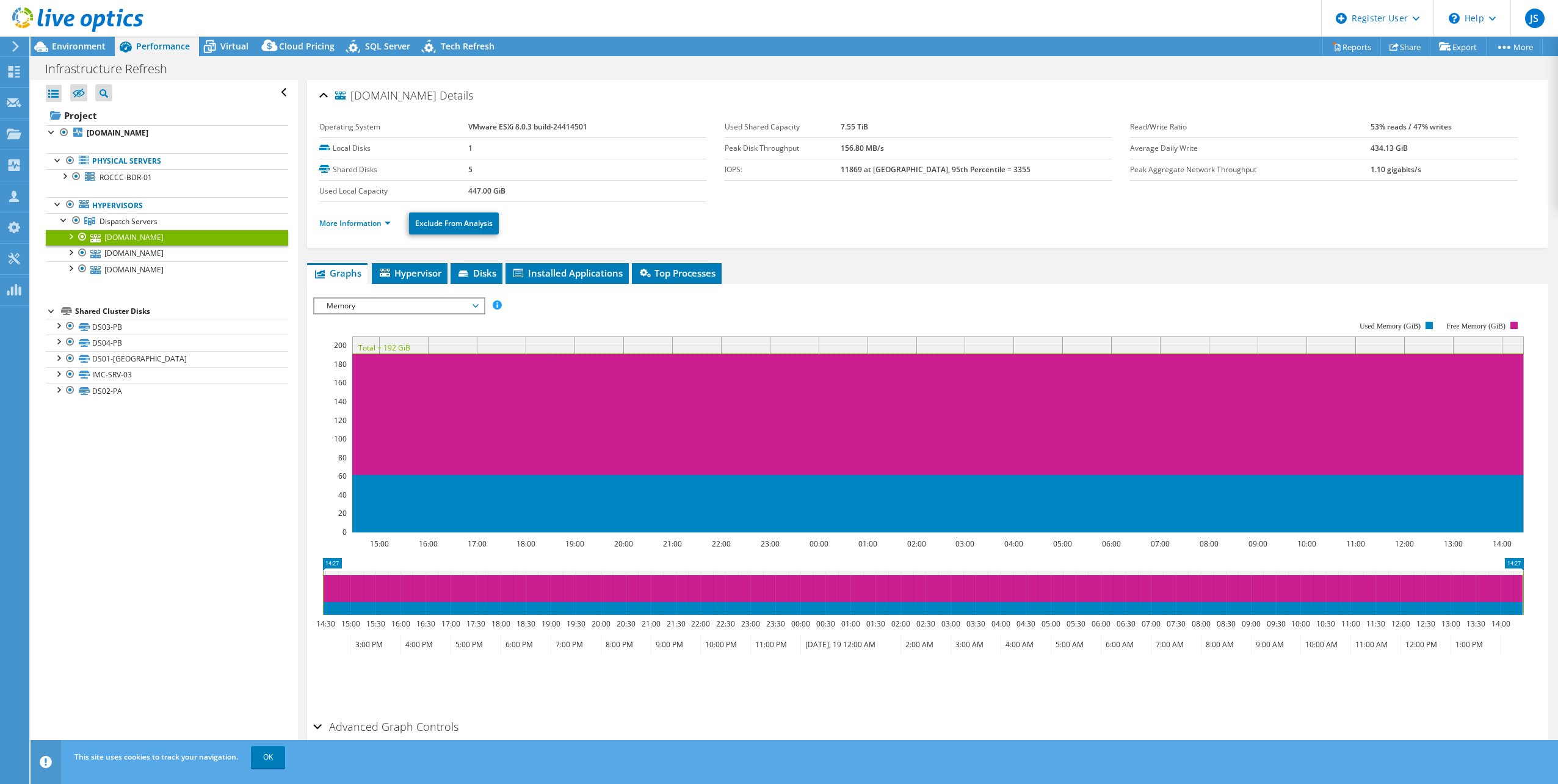
click at [436, 312] on span "Memory" at bounding box center [399, 306] width 157 height 15
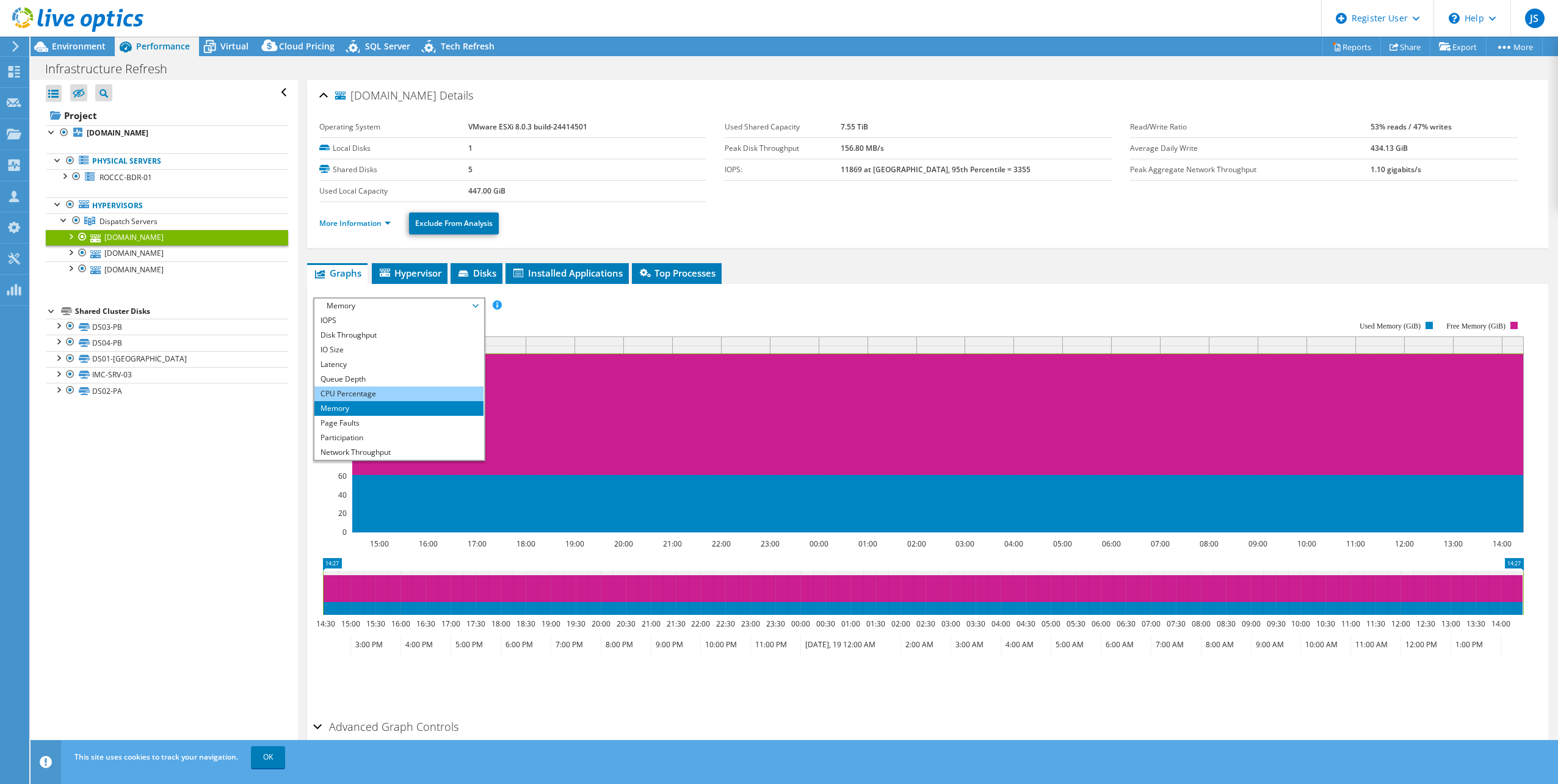
click at [378, 390] on li "CPU Percentage" at bounding box center [399, 393] width 169 height 15
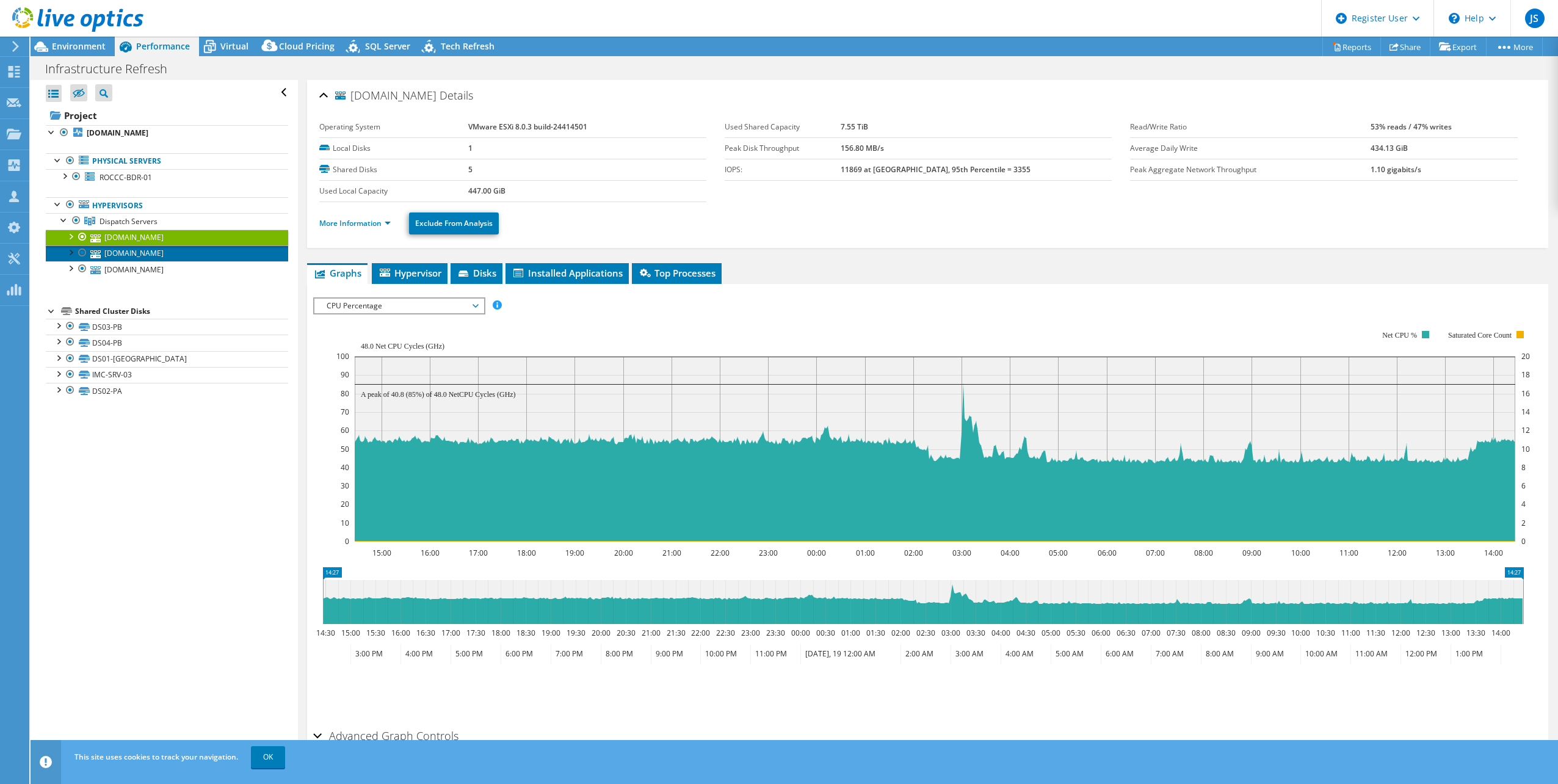
click at [204, 256] on link "[DOMAIN_NAME]" at bounding box center [167, 253] width 243 height 16
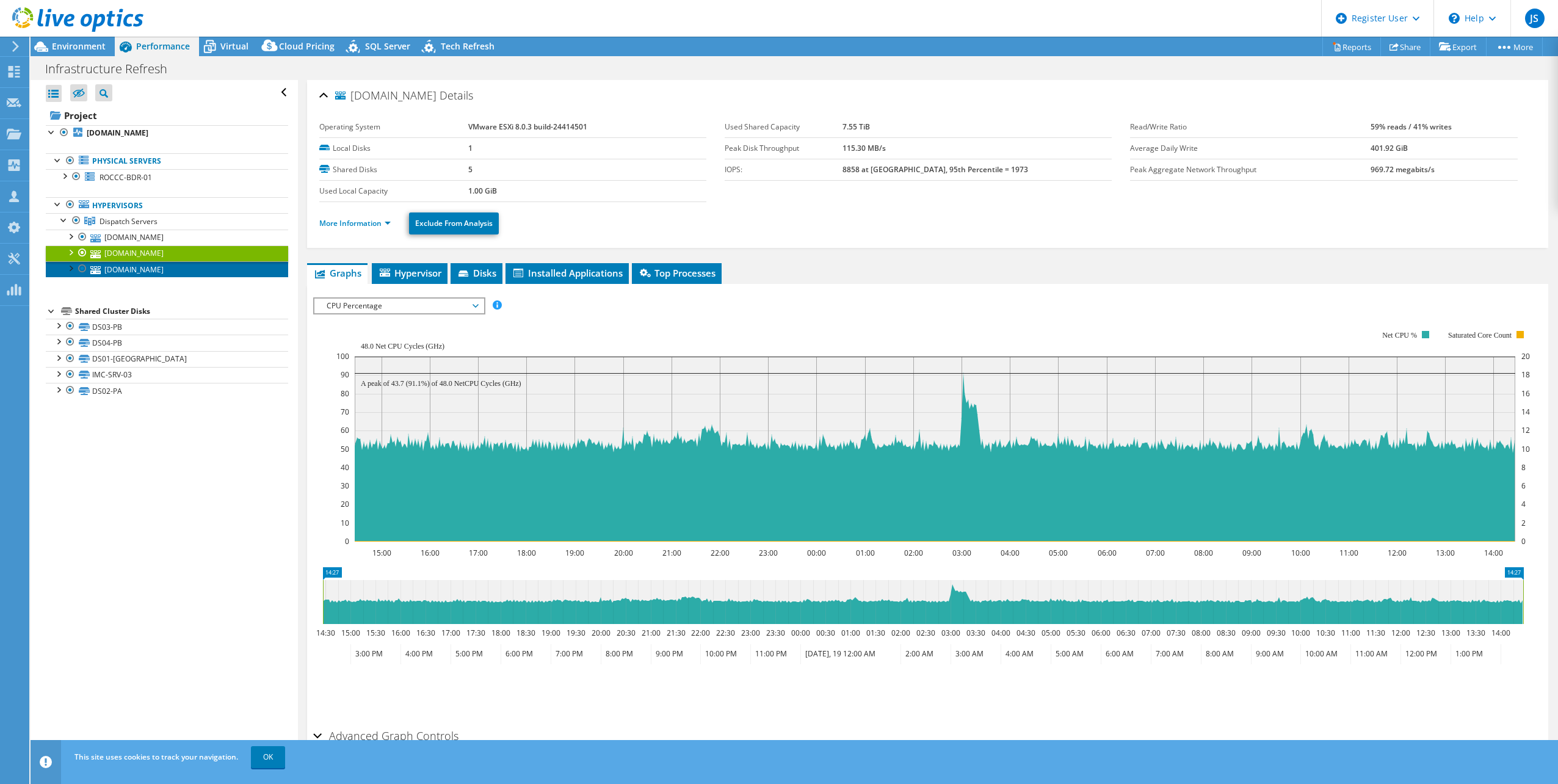
click at [204, 264] on link "[DOMAIN_NAME]" at bounding box center [167, 269] width 243 height 16
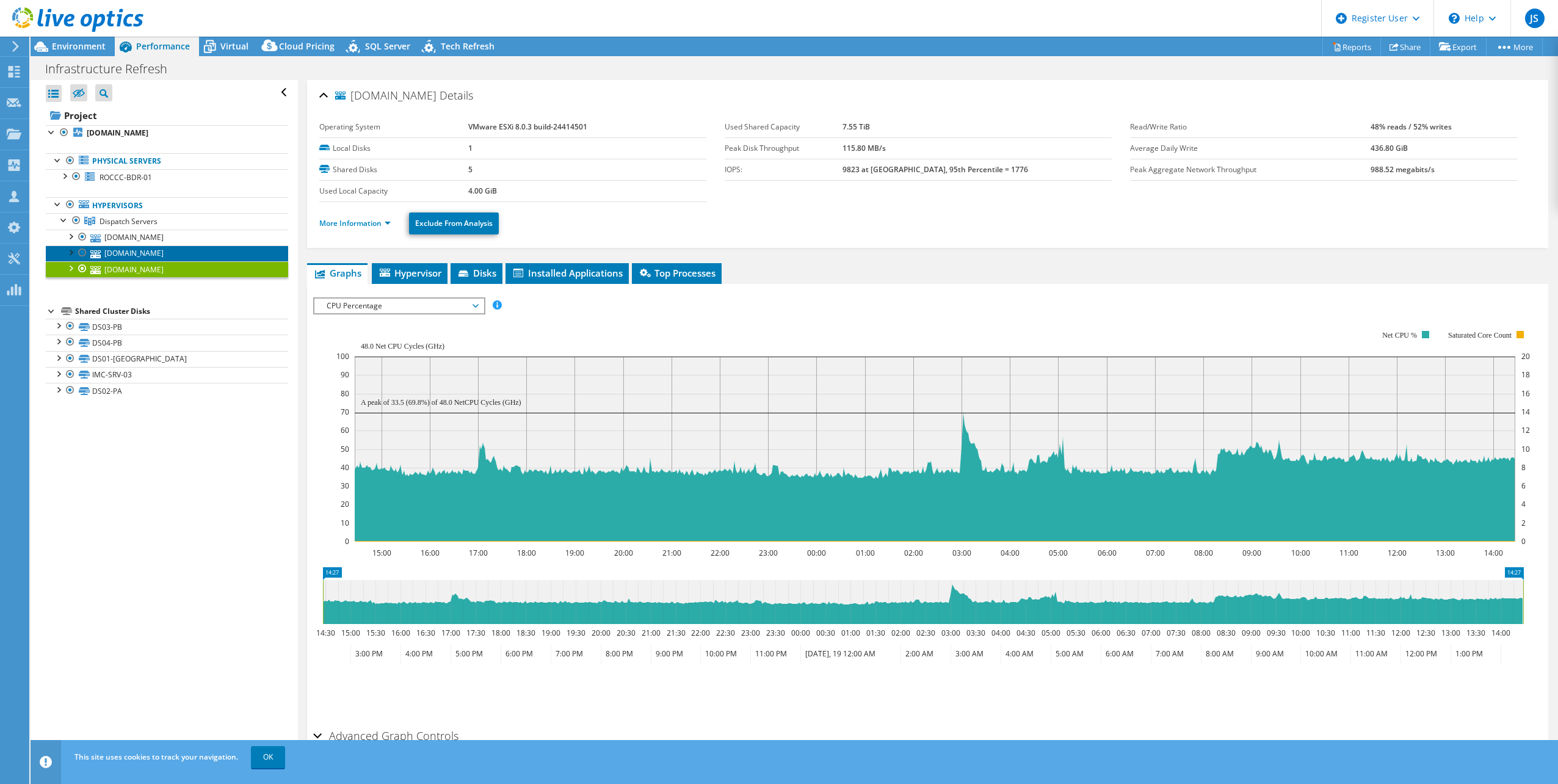
click at [203, 257] on link "[DOMAIN_NAME]" at bounding box center [167, 253] width 243 height 16
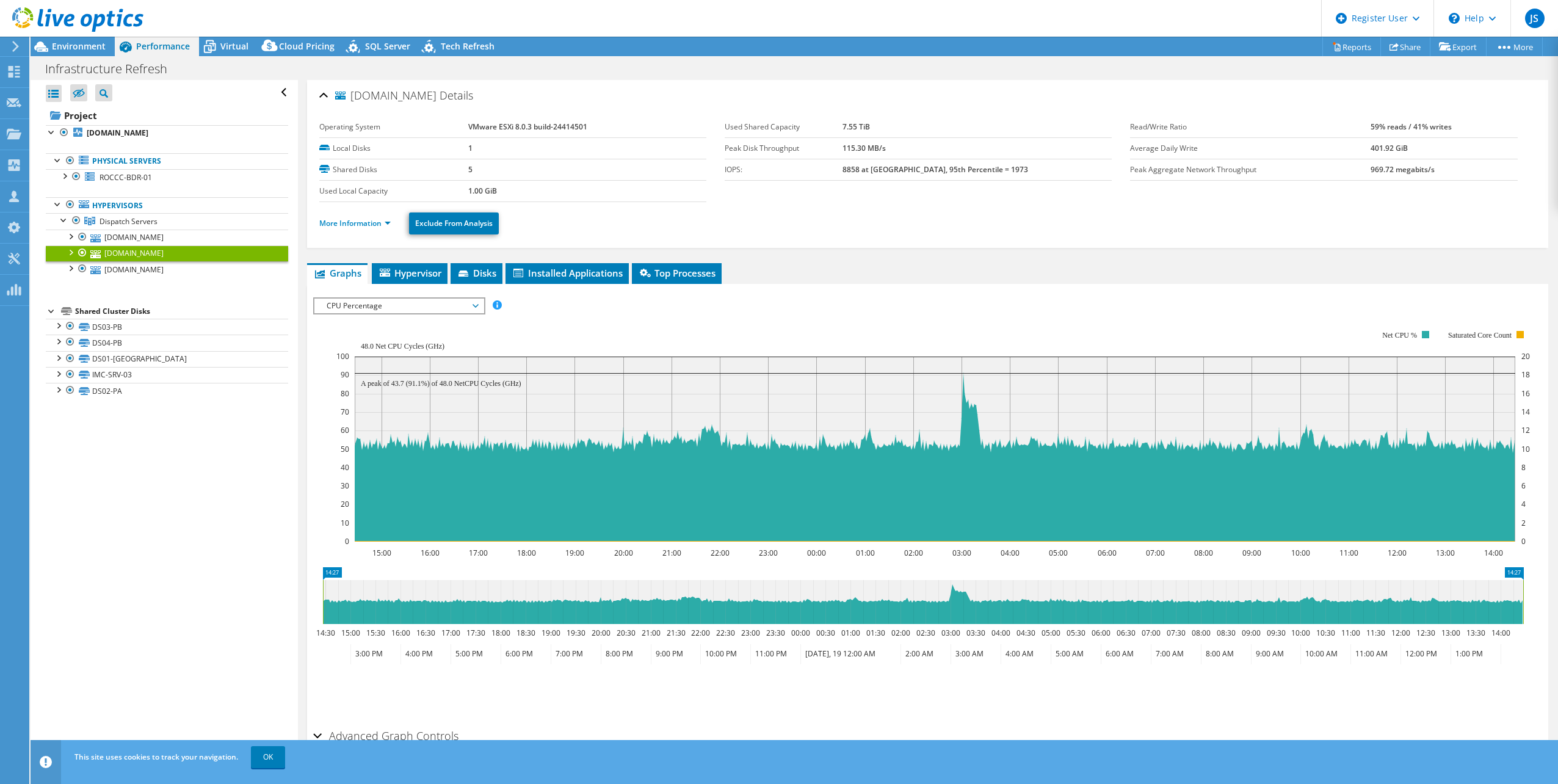
drag, startPoint x: 392, startPoint y: 305, endPoint x: 396, endPoint y: 310, distance: 6.4
click at [392, 305] on span "CPU Percentage" at bounding box center [399, 306] width 157 height 15
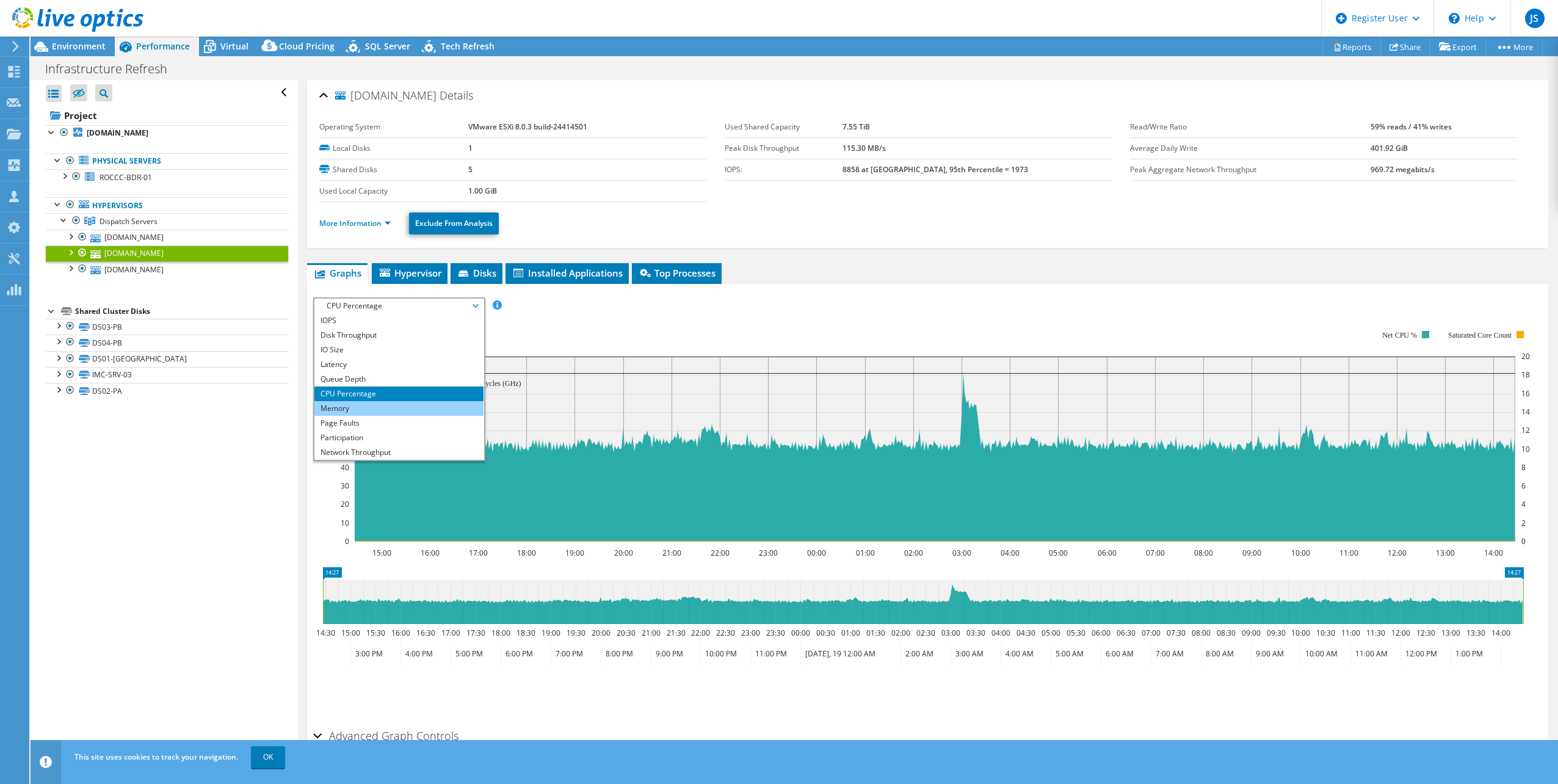
click at [387, 407] on li "Memory" at bounding box center [399, 408] width 169 height 15
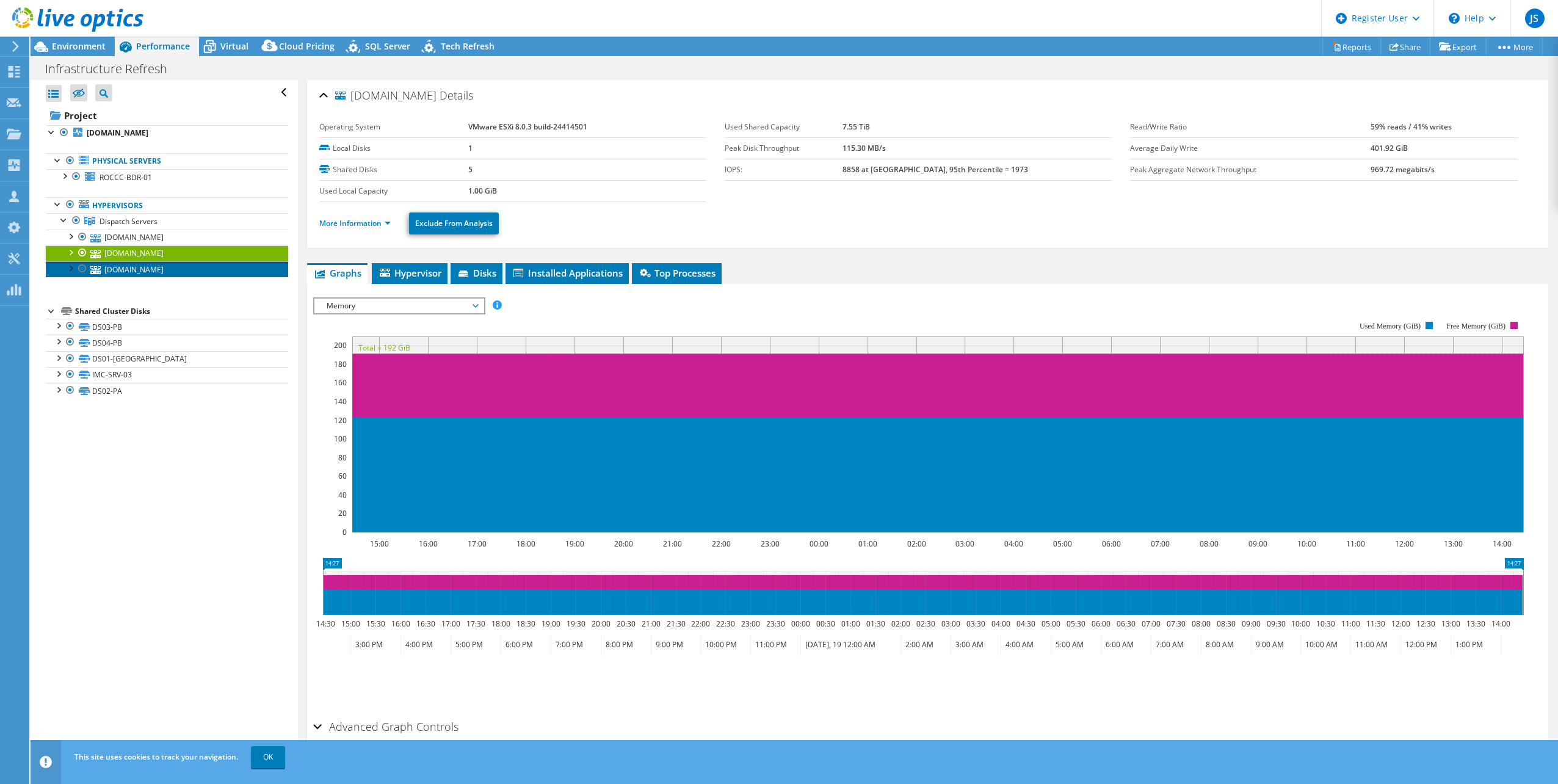
click at [207, 273] on link "[DOMAIN_NAME]" at bounding box center [167, 269] width 243 height 16
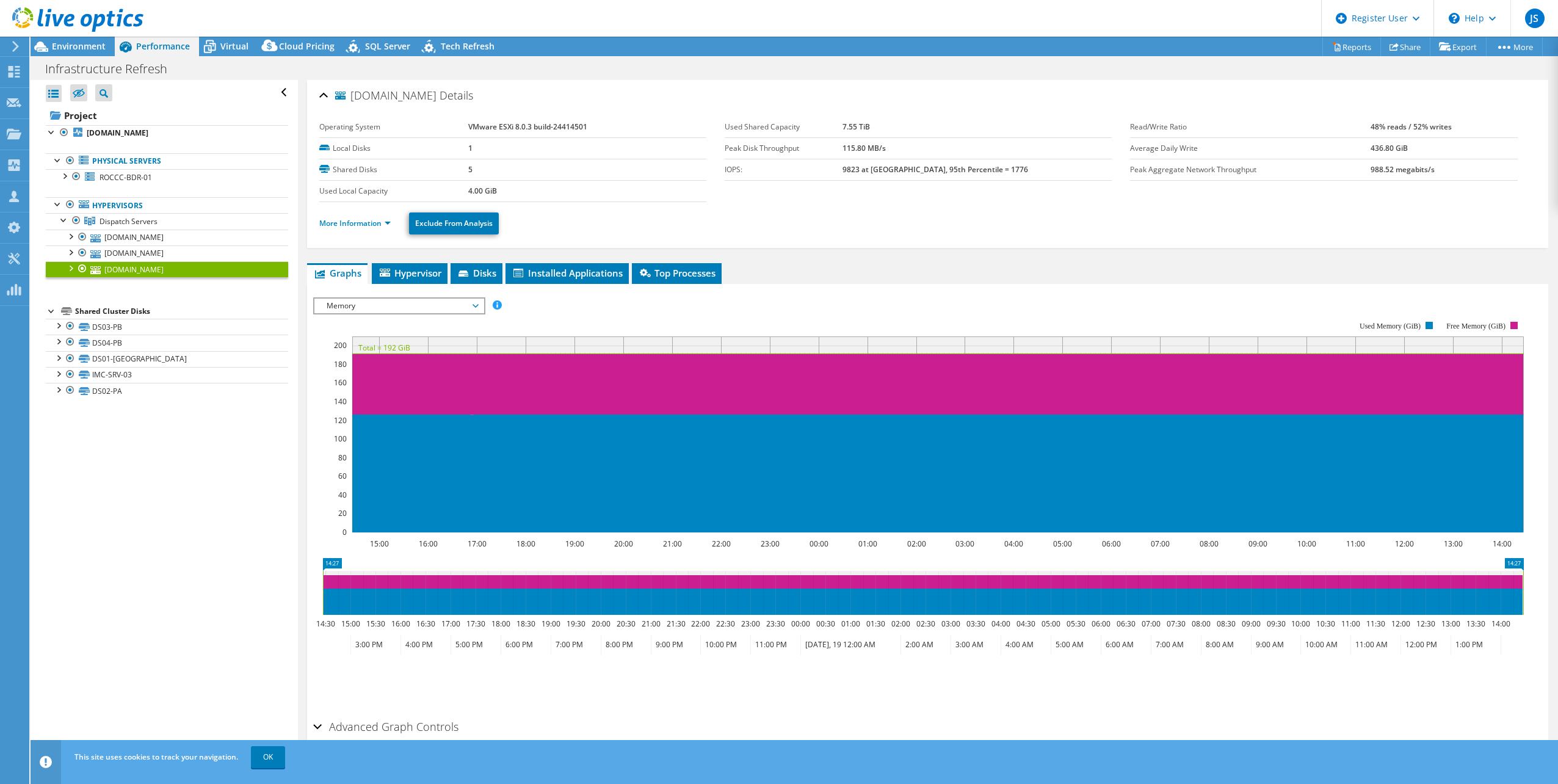
click at [416, 306] on span "Memory" at bounding box center [399, 306] width 157 height 15
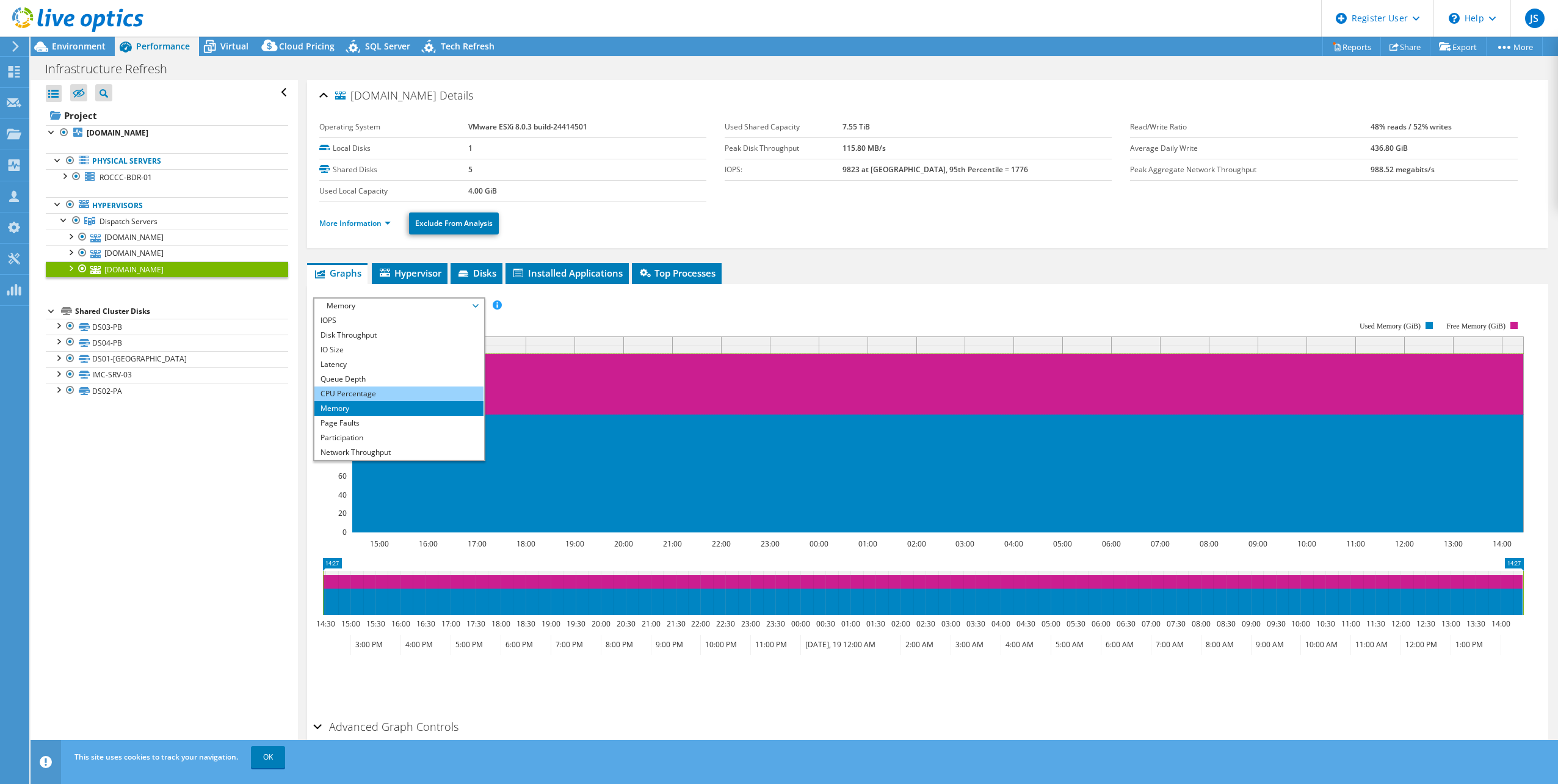
click at [386, 394] on li "CPU Percentage" at bounding box center [399, 393] width 169 height 15
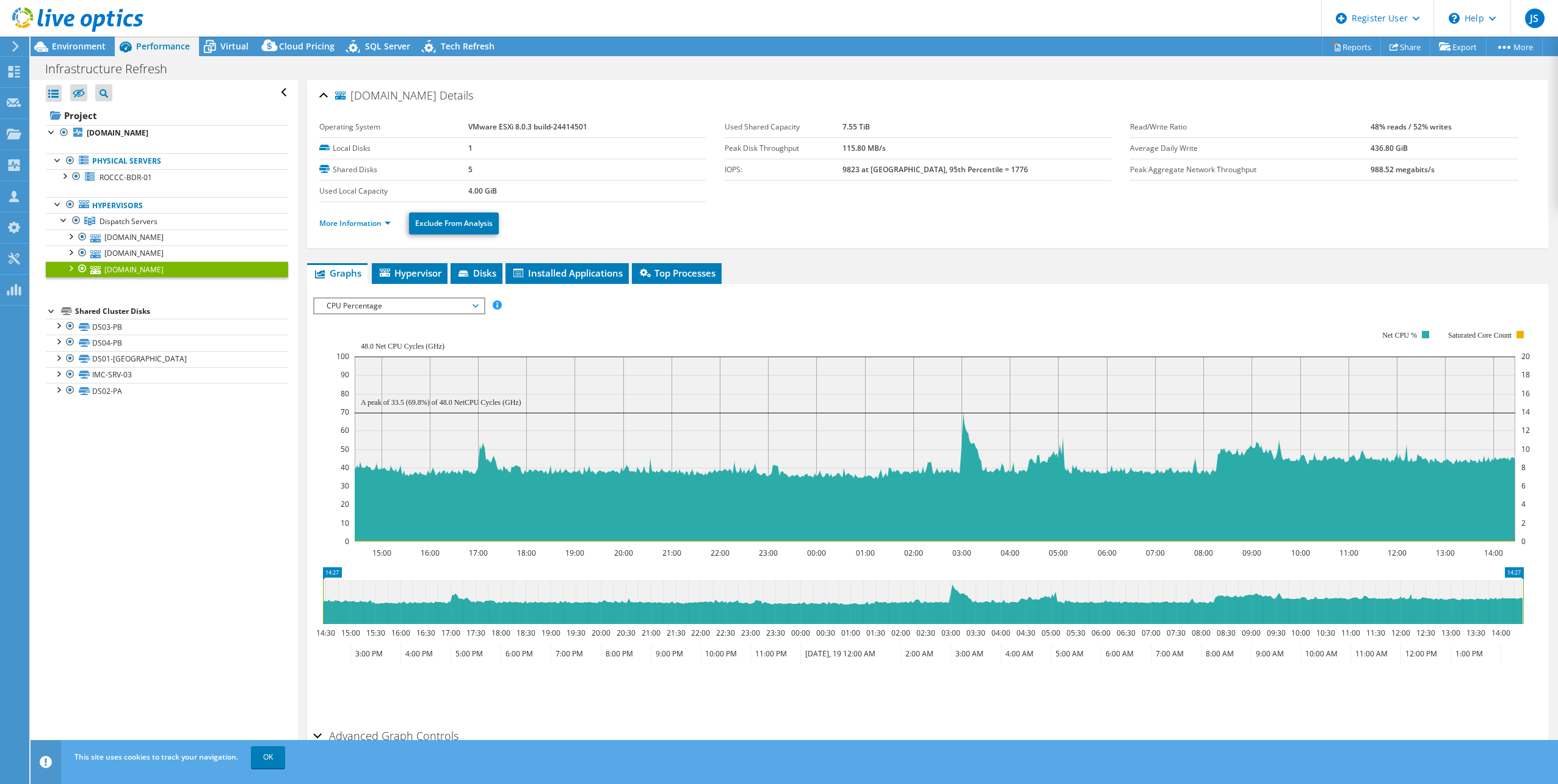
click at [357, 307] on span "CPU Percentage" at bounding box center [399, 306] width 157 height 15
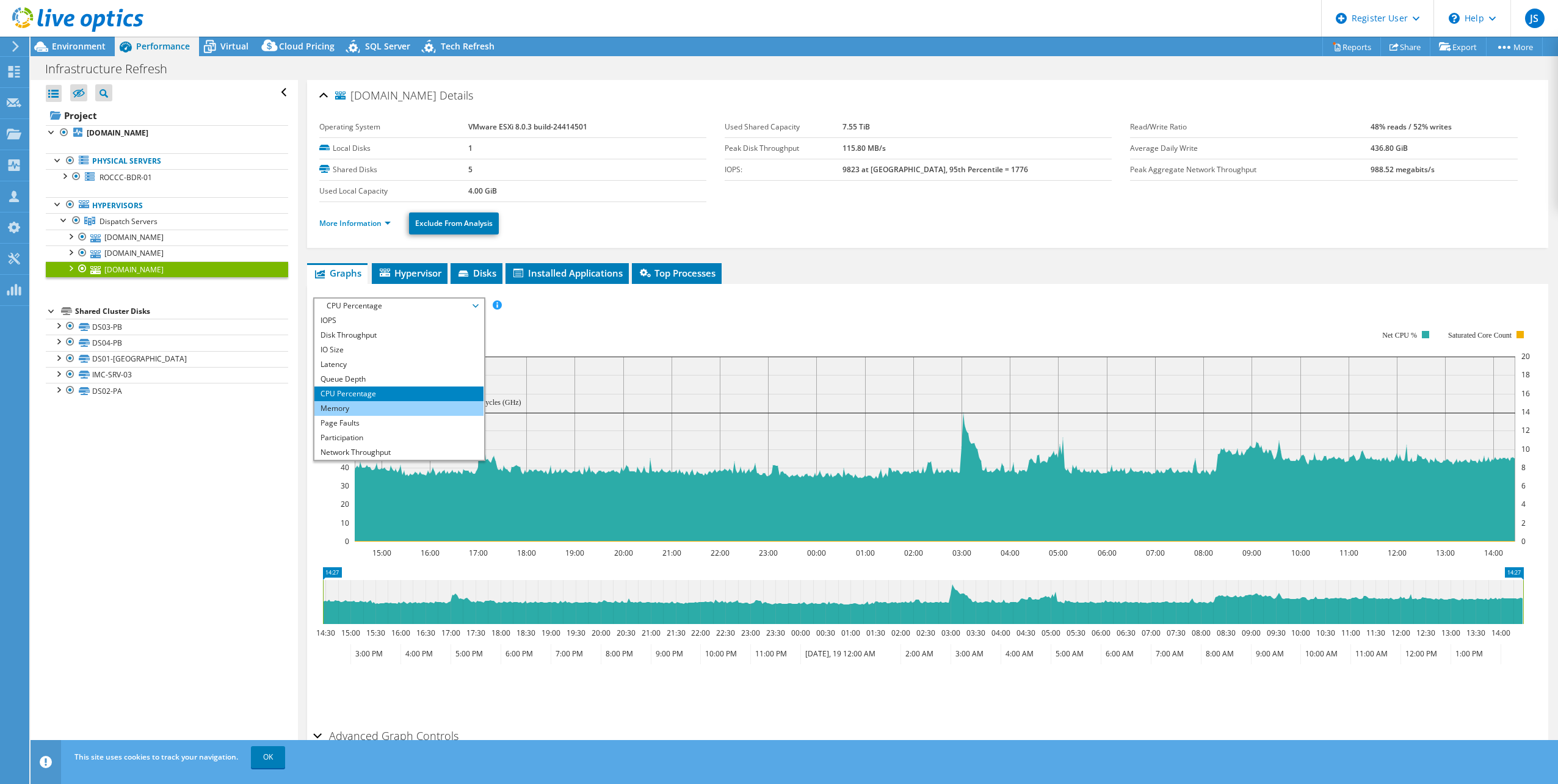
click at [369, 408] on li "Memory" at bounding box center [399, 408] width 169 height 15
